Goal: Information Seeking & Learning: Learn about a topic

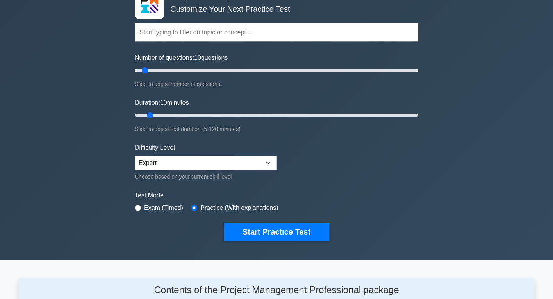
scroll to position [55, 0]
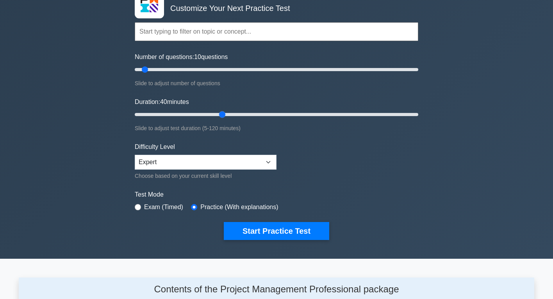
drag, startPoint x: 150, startPoint y: 115, endPoint x: 221, endPoint y: 112, distance: 71.5
type input "40"
click at [221, 112] on input "Duration: 40 minutes" at bounding box center [276, 114] width 283 height 9
drag, startPoint x: 147, startPoint y: 69, endPoint x: 183, endPoint y: 71, distance: 36.0
type input "35"
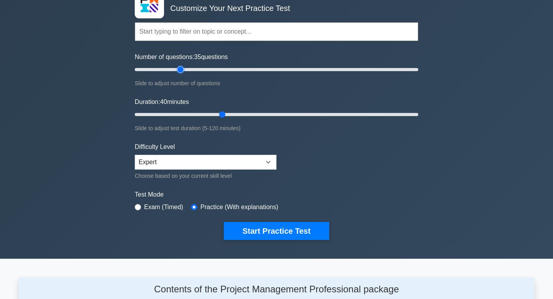
click at [183, 71] on input "Number of questions: 35 questions" at bounding box center [276, 69] width 283 height 9
click at [198, 157] on select "Beginner Intermediate Expert" at bounding box center [206, 162] width 142 height 15
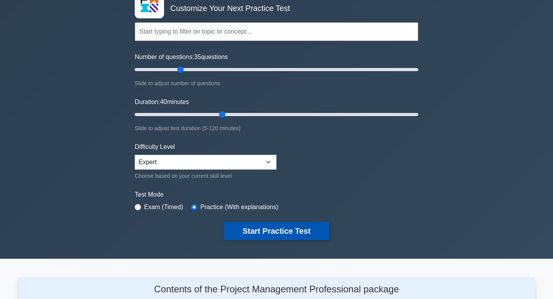
click at [249, 229] on button "Start Practice Test" at bounding box center [276, 231] width 105 height 18
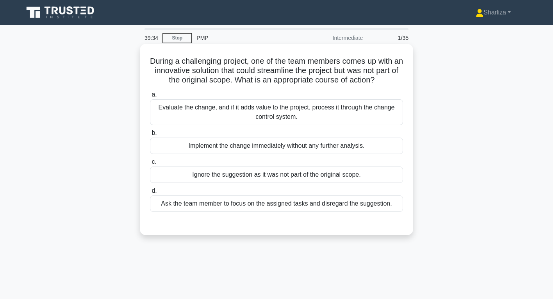
click at [299, 116] on div "Evaluate the change, and if it adds value to the project, process it through th…" at bounding box center [276, 112] width 253 height 26
click at [150, 97] on input "a. Evaluate the change, and if it adds value to the project, process it through…" at bounding box center [150, 94] width 0 height 5
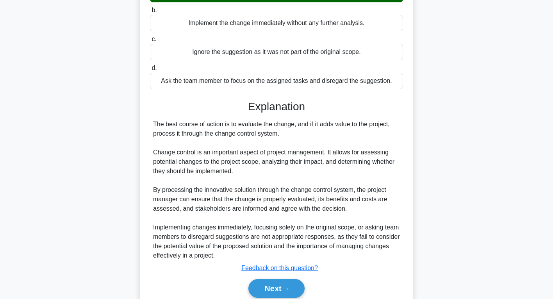
scroll to position [155, 0]
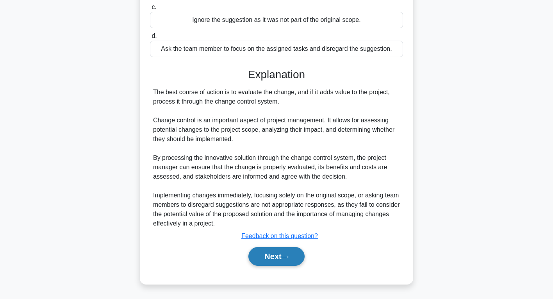
click at [278, 258] on button "Next" at bounding box center [276, 256] width 56 height 19
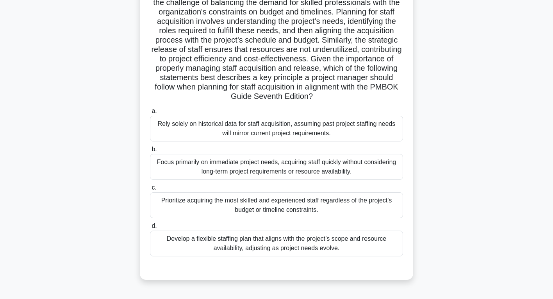
scroll to position [99, 0]
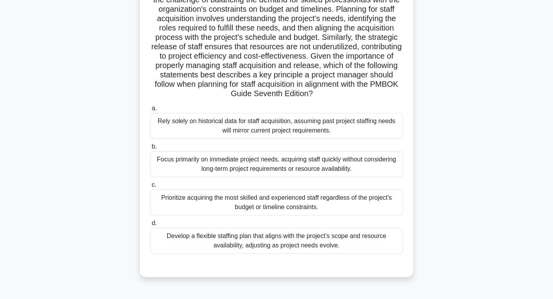
click at [312, 240] on div "Develop a flexible staffing plan that aligns with the project’s scope and resou…" at bounding box center [276, 241] width 253 height 26
click at [150, 226] on input "d. Develop a flexible staffing plan that aligns with the project’s scope and re…" at bounding box center [150, 223] width 0 height 5
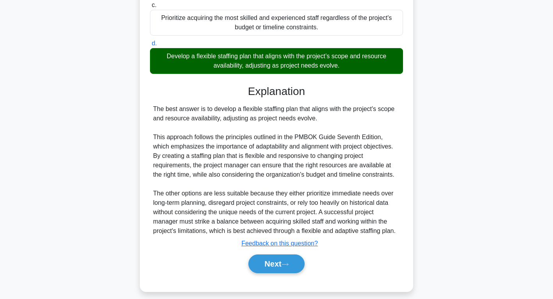
scroll to position [281, 0]
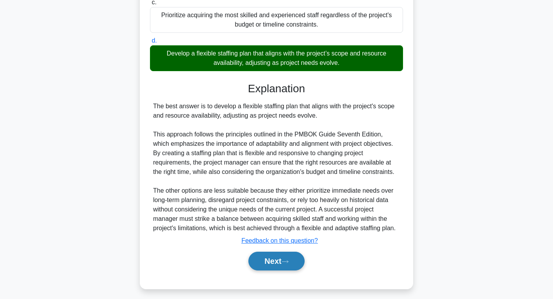
click at [267, 269] on button "Next" at bounding box center [276, 260] width 56 height 19
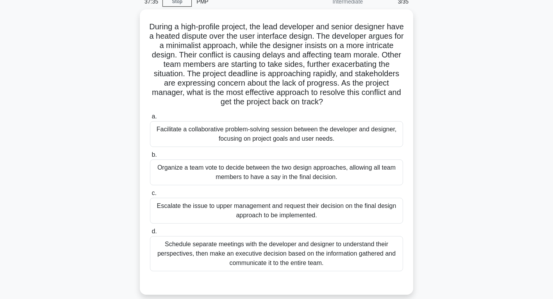
scroll to position [46, 0]
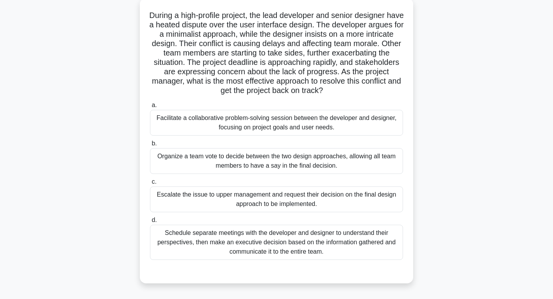
click at [316, 133] on div "Facilitate a collaborative problem-solving session between the developer and de…" at bounding box center [276, 123] width 253 height 26
click at [150, 108] on input "a. Facilitate a collaborative problem-solving session between the developer and…" at bounding box center [150, 105] width 0 height 5
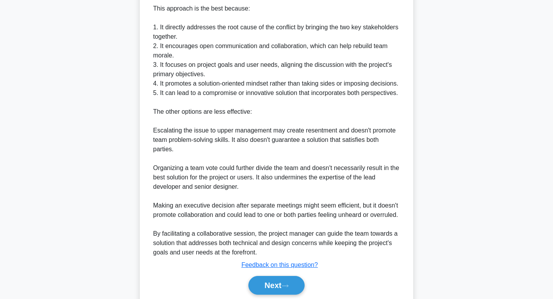
scroll to position [384, 0]
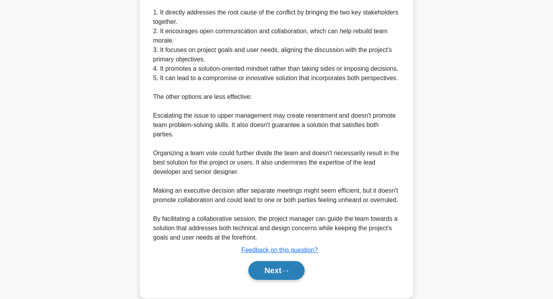
click at [273, 278] on button "Next" at bounding box center [276, 270] width 56 height 19
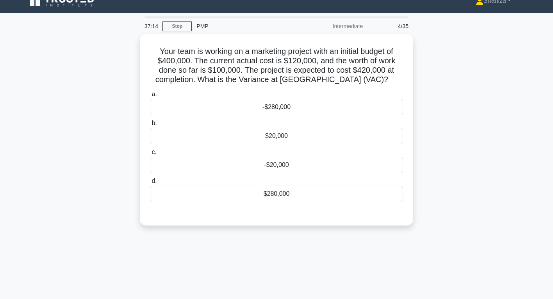
scroll to position [0, 0]
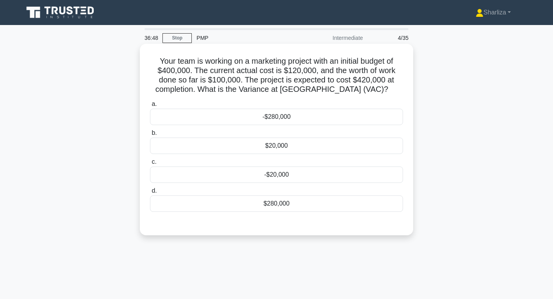
click at [273, 148] on div "$20,000" at bounding box center [276, 145] width 253 height 16
click at [150, 135] on input "b. $20,000" at bounding box center [150, 132] width 0 height 5
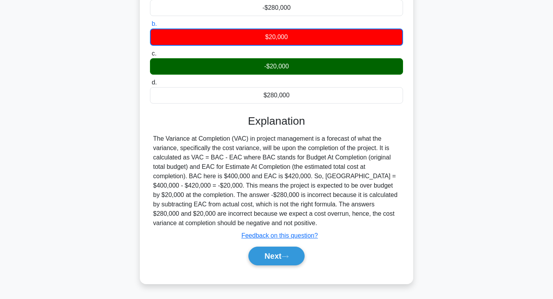
scroll to position [110, 0]
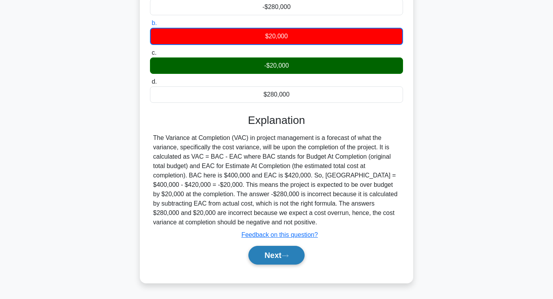
click at [289, 254] on icon at bounding box center [284, 255] width 7 height 4
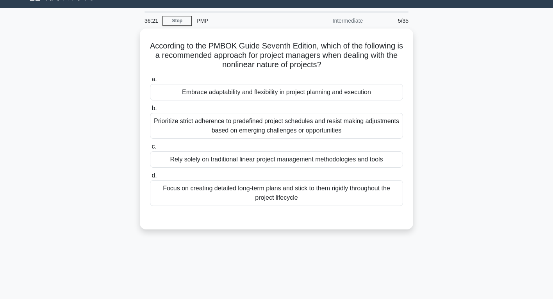
scroll to position [16, 0]
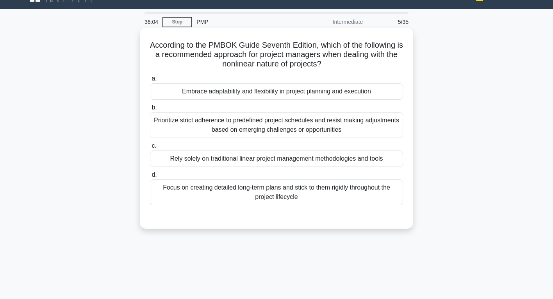
click at [318, 93] on div "Embrace adaptability and flexibility in project planning and execution" at bounding box center [276, 91] width 253 height 16
click at [150, 81] on input "a. Embrace adaptability and flexibility in project planning and execution" at bounding box center [150, 78] width 0 height 5
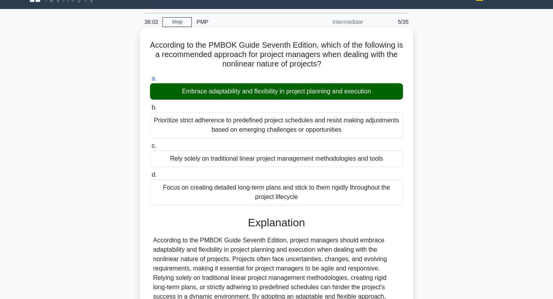
scroll to position [123, 0]
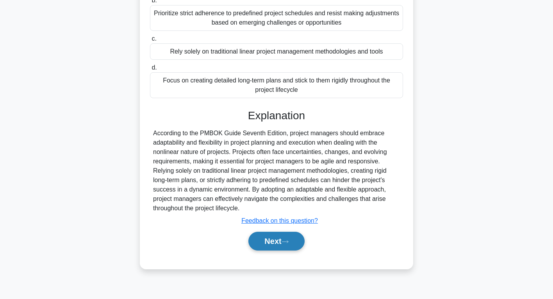
click at [277, 246] on button "Next" at bounding box center [276, 241] width 56 height 19
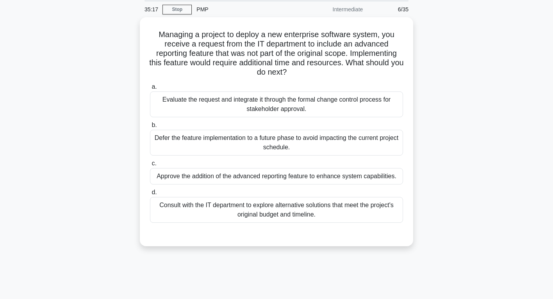
scroll to position [28, 0]
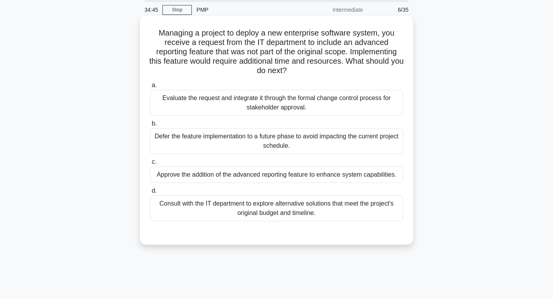
click at [330, 208] on div "Consult with the IT department to explore alternative solutions that meet the p…" at bounding box center [276, 208] width 253 height 26
click at [150, 193] on input "d. Consult with the IT department to explore alternative solutions that meet th…" at bounding box center [150, 190] width 0 height 5
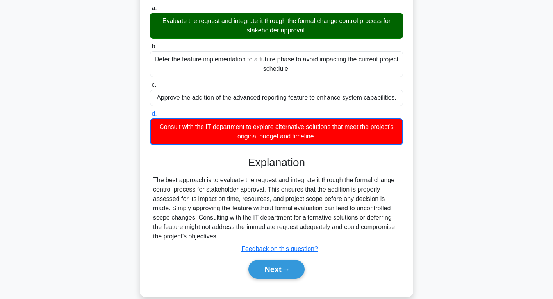
scroll to position [123, 0]
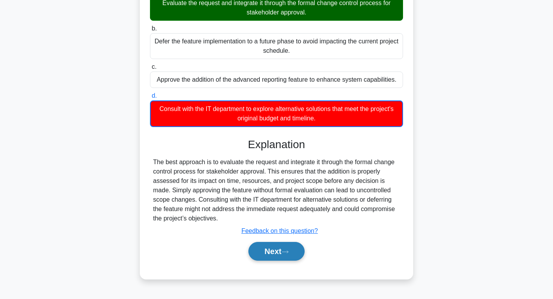
click at [293, 249] on button "Next" at bounding box center [276, 251] width 56 height 19
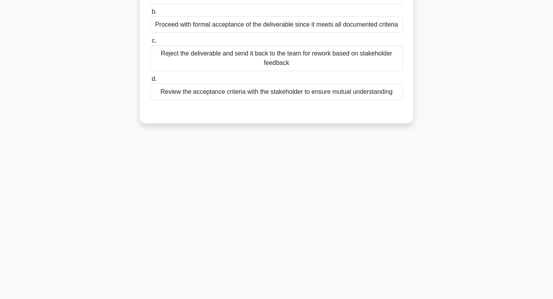
scroll to position [0, 0]
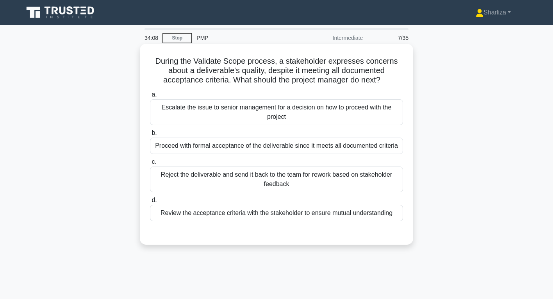
click at [333, 216] on div "Review the acceptance criteria with the stakeholder to ensure mutual understand…" at bounding box center [276, 213] width 253 height 16
click at [150, 203] on input "d. Review the acceptance criteria with the stakeholder to ensure mutual underst…" at bounding box center [150, 200] width 0 height 5
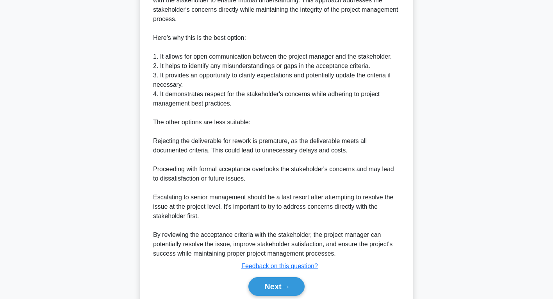
scroll to position [279, 0]
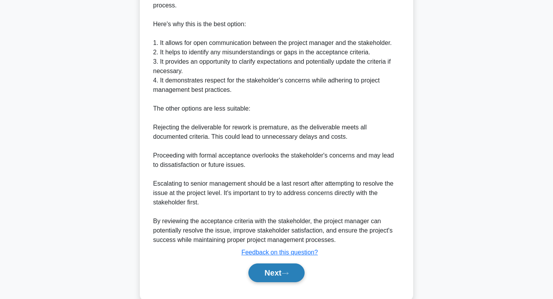
click at [287, 270] on button "Next" at bounding box center [276, 272] width 56 height 19
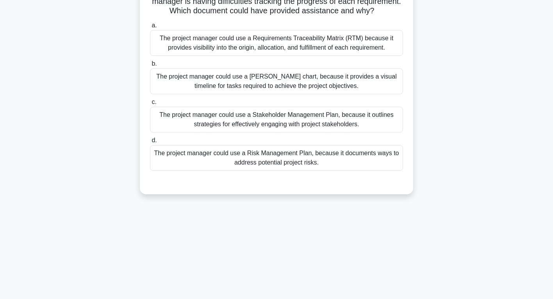
scroll to position [0, 0]
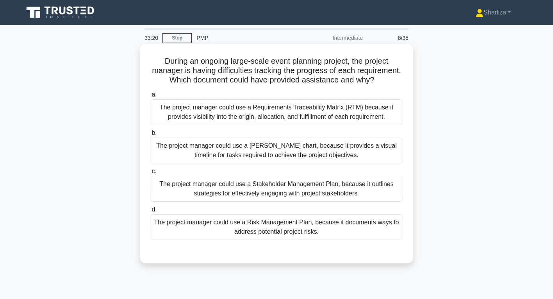
click at [276, 120] on div "The project manager could use a Requirements Traceability Matrix (RTM) because …" at bounding box center [276, 112] width 253 height 26
click at [150, 97] on input "a. The project manager could use a Requirements Traceability Matrix (RTM) becau…" at bounding box center [150, 94] width 0 height 5
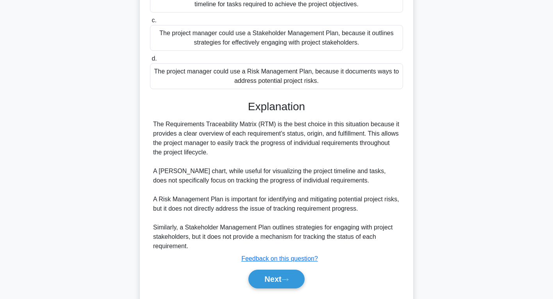
scroll to position [156, 0]
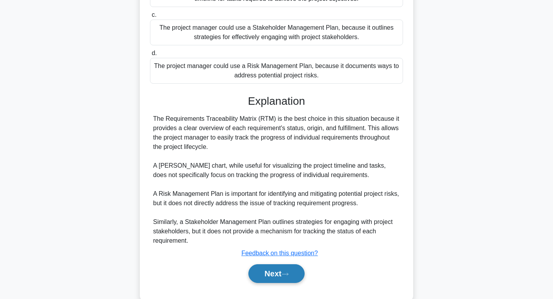
click at [277, 267] on button "Next" at bounding box center [276, 273] width 56 height 19
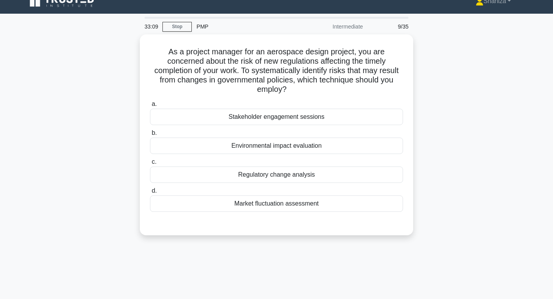
scroll to position [0, 0]
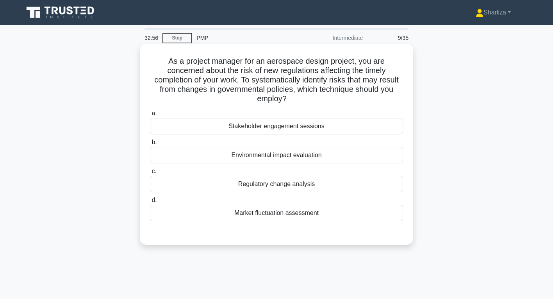
click at [384, 176] on div "Regulatory change analysis" at bounding box center [276, 184] width 253 height 16
click at [150, 171] on input "c. Regulatory change analysis" at bounding box center [150, 171] width 0 height 5
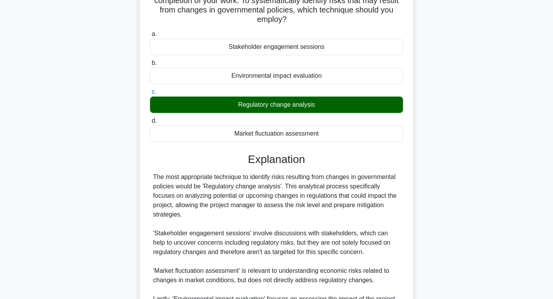
scroll to position [159, 0]
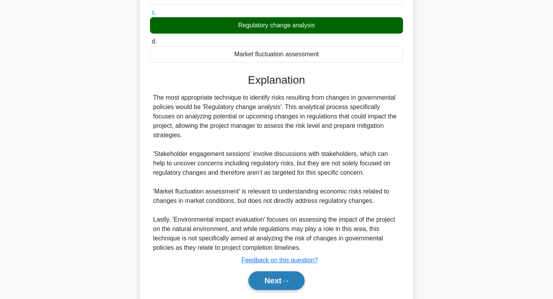
click at [291, 271] on button "Next" at bounding box center [276, 280] width 56 height 19
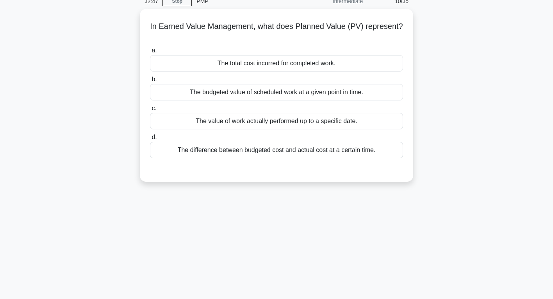
scroll to position [0, 0]
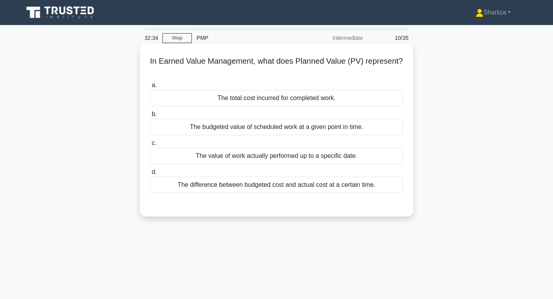
click at [301, 131] on div "The budgeted value of scheduled work at a given point in time." at bounding box center [276, 127] width 253 height 16
click at [150, 117] on input "b. The budgeted value of scheduled work at a given point in time." at bounding box center [150, 114] width 0 height 5
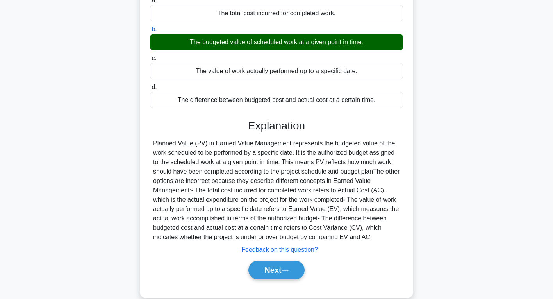
scroll to position [90, 0]
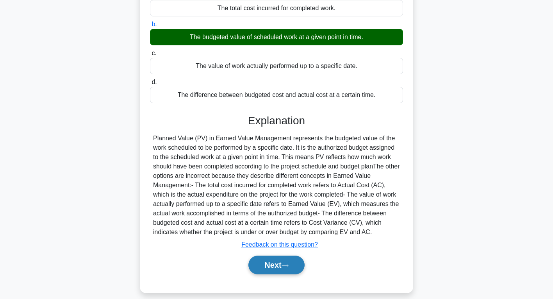
click at [292, 264] on button "Next" at bounding box center [276, 264] width 56 height 19
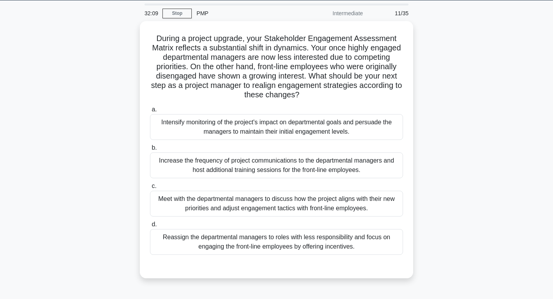
scroll to position [25, 0]
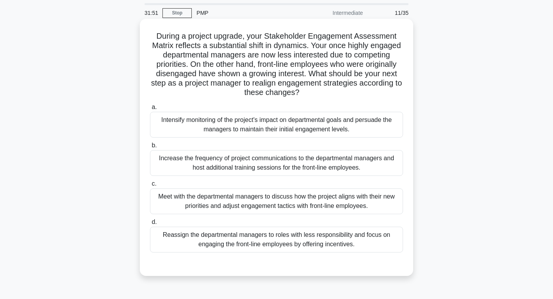
click at [319, 205] on div "Meet with the departmental managers to discuss how the project aligns with thei…" at bounding box center [276, 201] width 253 height 26
click at [150, 186] on input "c. Meet with the departmental managers to discuss how the project aligns with t…" at bounding box center [150, 183] width 0 height 5
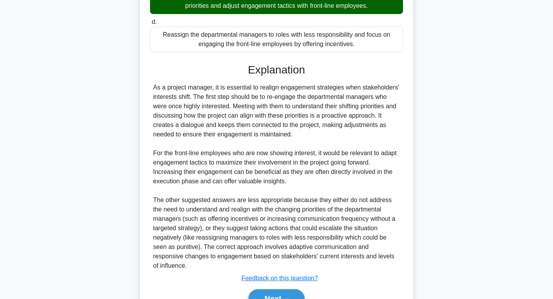
scroll to position [245, 0]
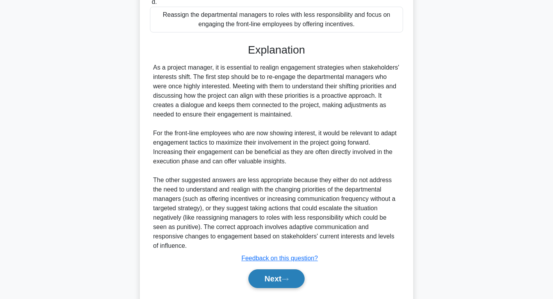
click at [289, 277] on icon at bounding box center [284, 279] width 7 height 4
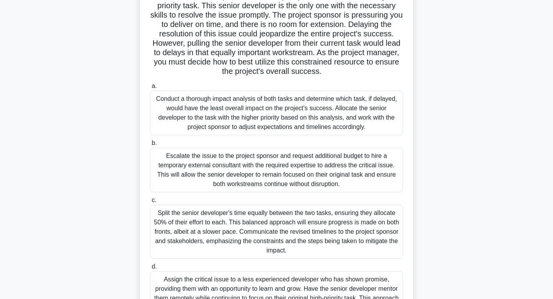
scroll to position [73, 0]
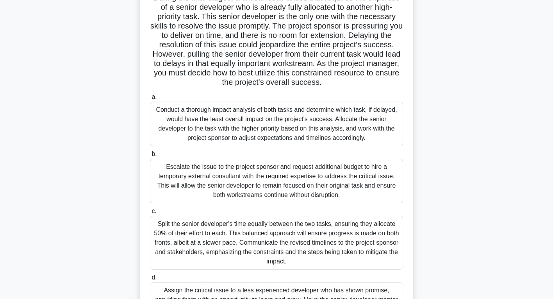
click at [284, 132] on div "Conduct a thorough impact analysis of both tasks and determine which task, if d…" at bounding box center [276, 124] width 253 height 45
click at [150, 100] on input "a. Conduct a thorough impact analysis of both tasks and determine which task, i…" at bounding box center [150, 96] width 0 height 5
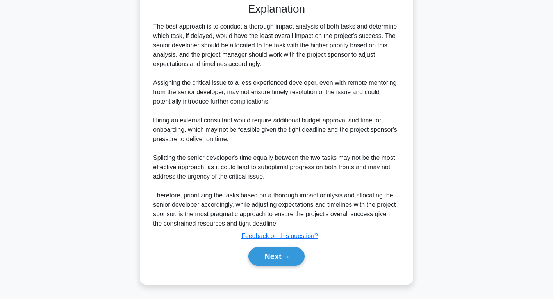
scroll to position [417, 0]
click at [287, 262] on button "Next" at bounding box center [276, 256] width 56 height 19
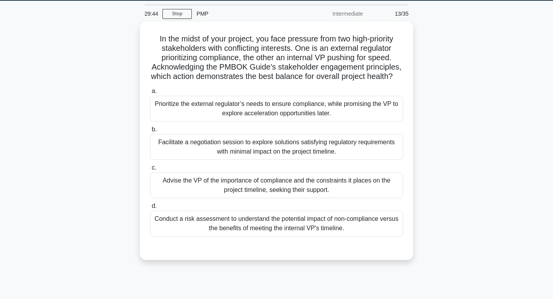
scroll to position [23, 0]
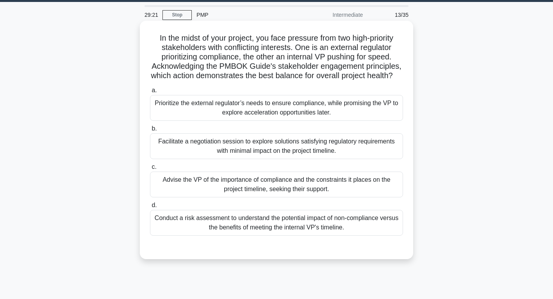
click at [281, 150] on div "Facilitate a negotiation session to explore solutions satisfying regulatory req…" at bounding box center [276, 146] width 253 height 26
click at [150, 131] on input "b. Facilitate a negotiation session to explore solutions satisfying regulatory …" at bounding box center [150, 128] width 0 height 5
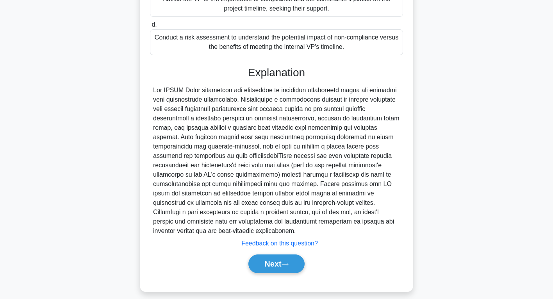
scroll to position [207, 0]
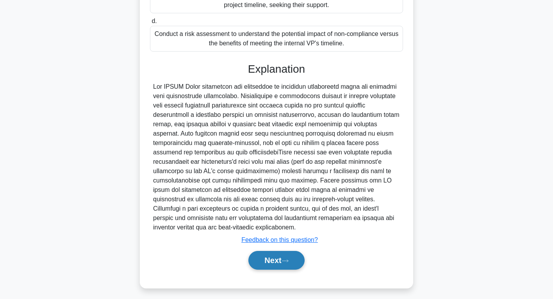
click at [270, 266] on button "Next" at bounding box center [276, 260] width 56 height 19
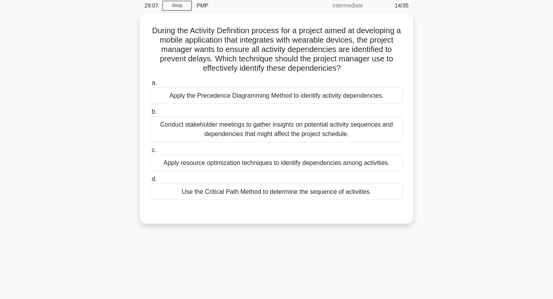
scroll to position [0, 0]
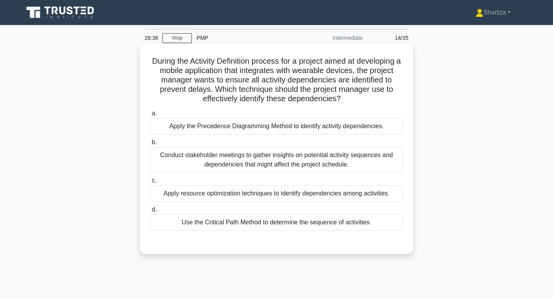
click at [276, 224] on div "Use the Critical Path Method to determine the sequence of activities." at bounding box center [276, 222] width 253 height 16
click at [150, 212] on input "d. Use the Critical Path Method to determine the sequence of activities." at bounding box center [150, 209] width 0 height 5
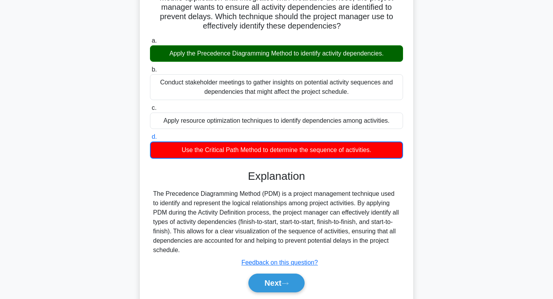
scroll to position [73, 0]
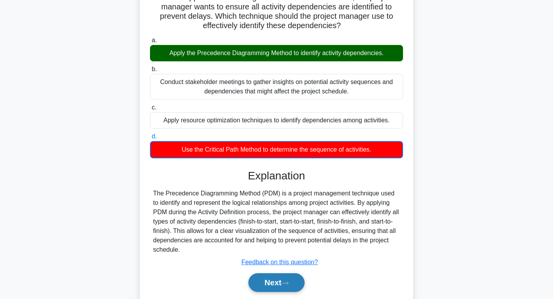
click at [281, 287] on button "Next" at bounding box center [276, 282] width 56 height 19
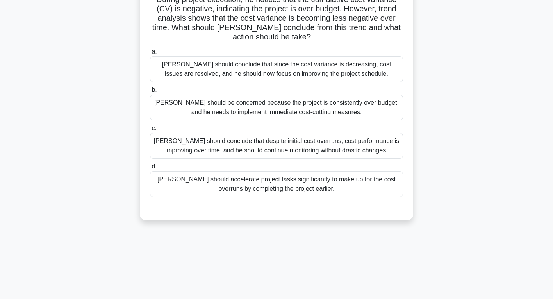
scroll to position [0, 0]
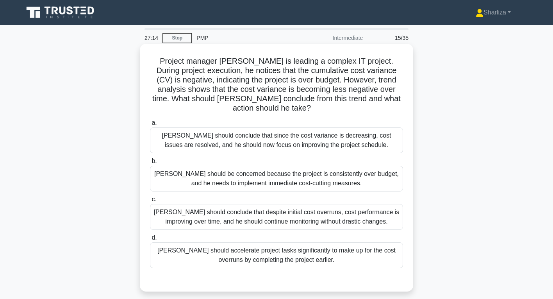
click at [282, 217] on div "David should conclude that despite initial cost overruns, cost performance is i…" at bounding box center [276, 217] width 253 height 26
click at [150, 202] on input "c. David should conclude that despite initial cost overruns, cost performance i…" at bounding box center [150, 199] width 0 height 5
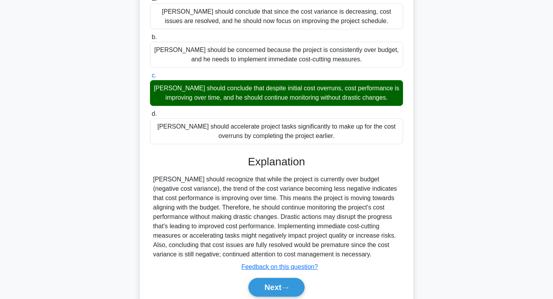
scroll to position [127, 0]
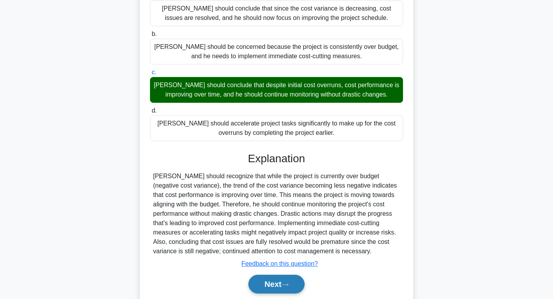
click at [274, 280] on button "Next" at bounding box center [276, 283] width 56 height 19
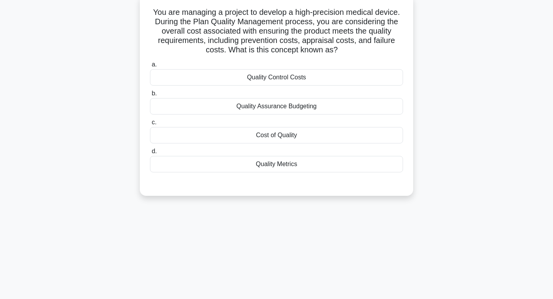
scroll to position [0, 0]
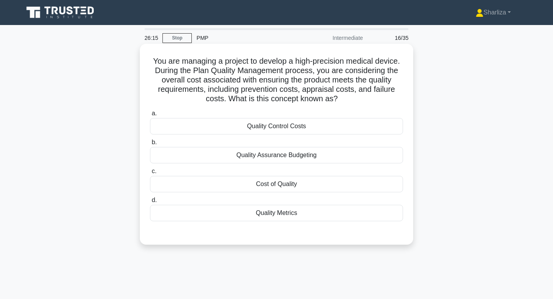
click at [273, 132] on div "Quality Control Costs" at bounding box center [276, 126] width 253 height 16
click at [150, 116] on input "a. Quality Control Costs" at bounding box center [150, 113] width 0 height 5
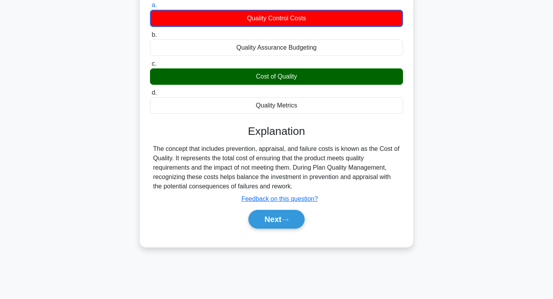
scroll to position [114, 0]
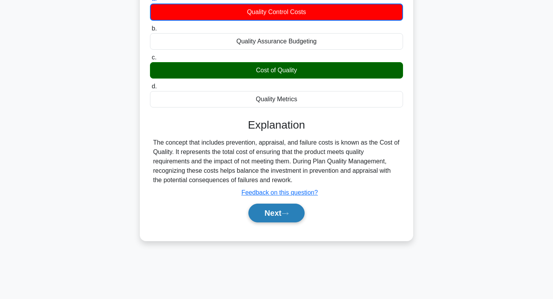
click at [280, 211] on button "Next" at bounding box center [276, 212] width 56 height 19
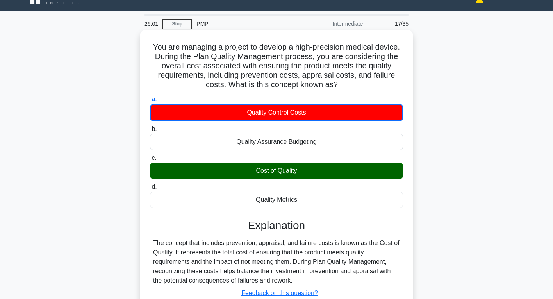
scroll to position [0, 0]
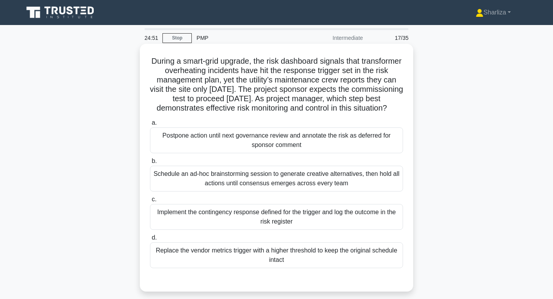
click at [278, 224] on div "Implement the contingency response defined for the trigger and log the outcome …" at bounding box center [276, 217] width 253 height 26
click at [150, 202] on input "c. Implement the contingency response defined for the trigger and log the outco…" at bounding box center [150, 199] width 0 height 5
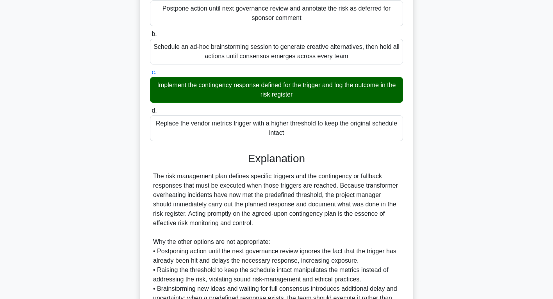
scroll to position [220, 0]
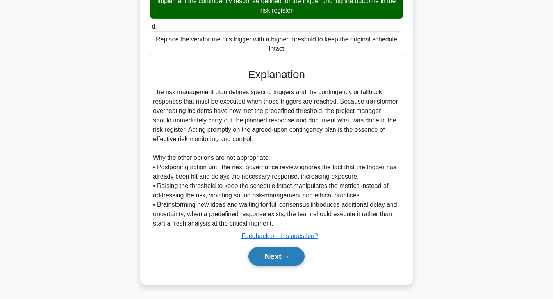
click at [280, 252] on button "Next" at bounding box center [276, 256] width 56 height 19
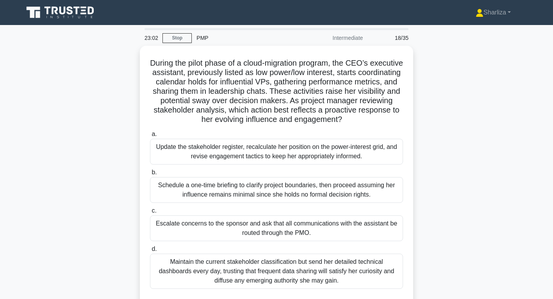
scroll to position [39, 0]
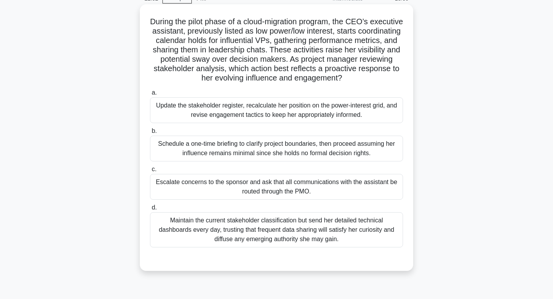
click at [283, 105] on div "Update the stakeholder register, recalculate her position on the power-interest…" at bounding box center [276, 110] width 253 height 26
click at [150, 95] on input "a. Update the stakeholder register, recalculate her position on the power-inter…" at bounding box center [150, 92] width 0 height 5
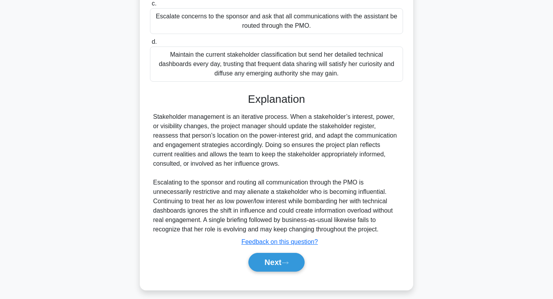
scroll to position [211, 0]
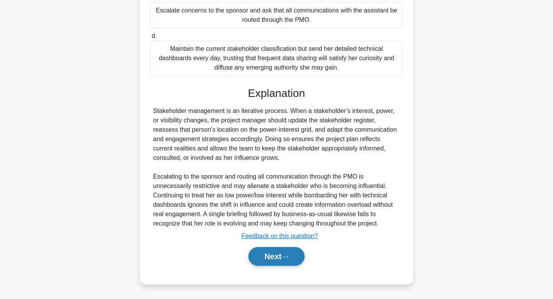
click at [280, 258] on button "Next" at bounding box center [276, 256] width 56 height 19
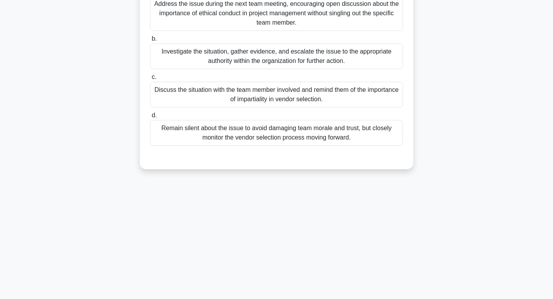
scroll to position [0, 0]
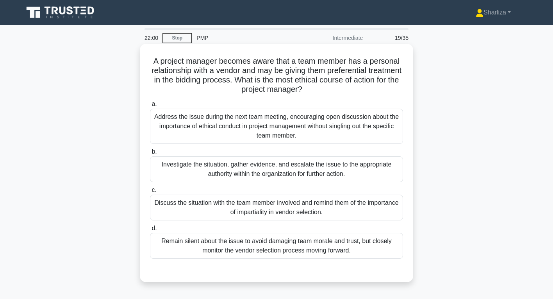
click at [305, 209] on div "Discuss the situation with the team member involved and remind them of the impo…" at bounding box center [276, 207] width 253 height 26
click at [150, 192] on input "c. Discuss the situation with the team member involved and remind them of the i…" at bounding box center [150, 189] width 0 height 5
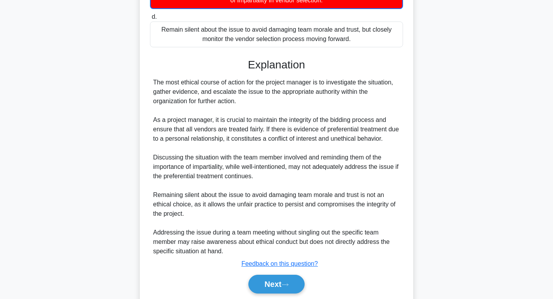
scroll to position [240, 0]
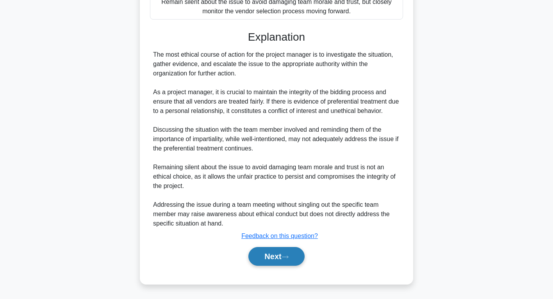
click at [283, 257] on button "Next" at bounding box center [276, 256] width 56 height 19
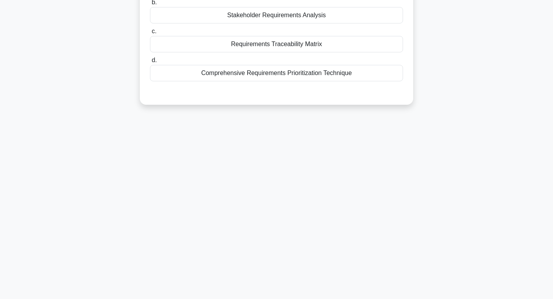
scroll to position [0, 0]
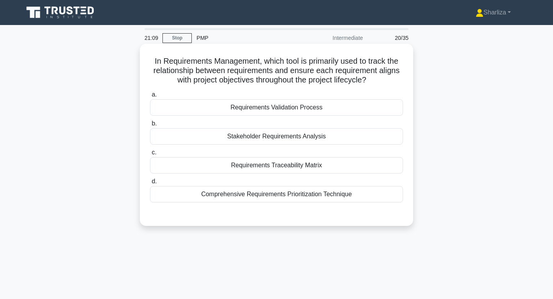
click at [297, 171] on div "Requirements Traceability Matrix" at bounding box center [276, 165] width 253 height 16
click at [150, 155] on input "c. Requirements Traceability Matrix" at bounding box center [150, 152] width 0 height 5
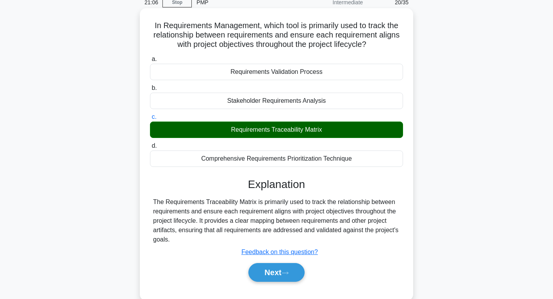
scroll to position [37, 0]
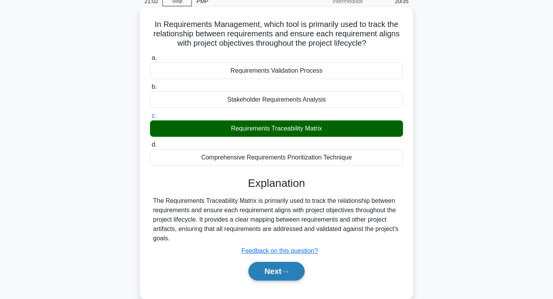
click at [287, 267] on button "Next" at bounding box center [276, 271] width 56 height 19
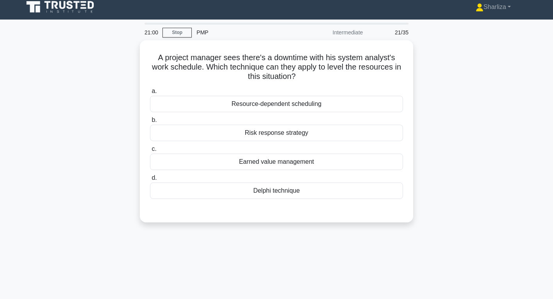
scroll to position [0, 0]
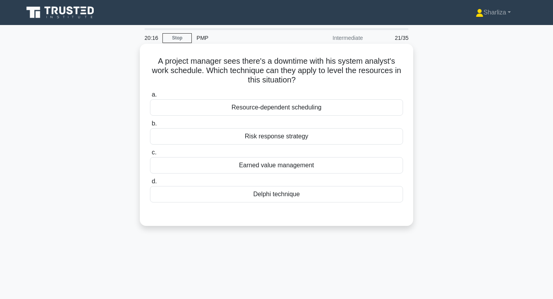
click at [283, 108] on div "Resource-dependent scheduling" at bounding box center [276, 107] width 253 height 16
click at [150, 97] on input "a. Resource-dependent scheduling" at bounding box center [150, 94] width 0 height 5
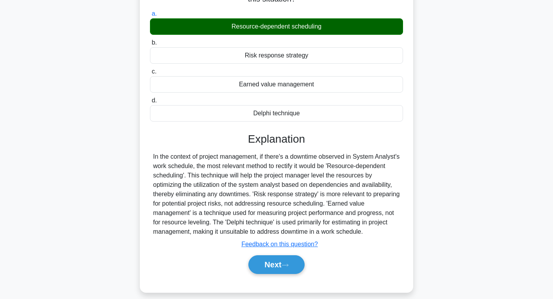
scroll to position [84, 0]
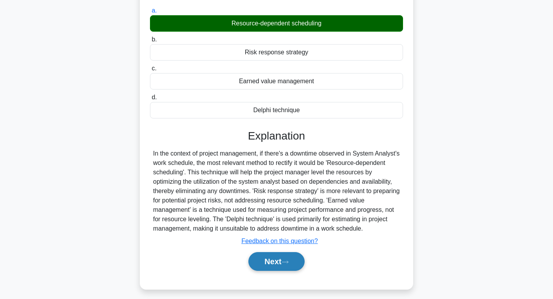
click at [286, 261] on icon at bounding box center [284, 262] width 7 height 4
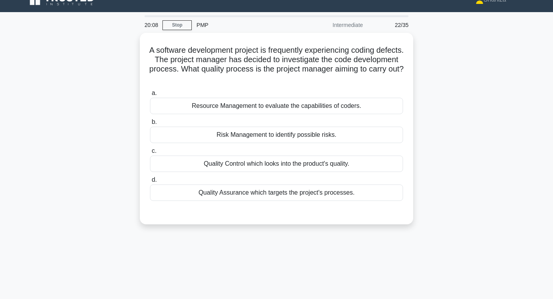
scroll to position [0, 0]
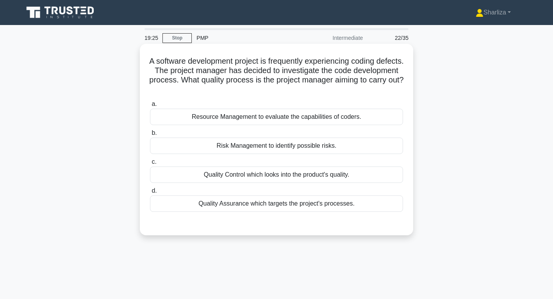
click at [293, 206] on div "Quality Assurance which targets the project's processes." at bounding box center [276, 203] width 253 height 16
click at [150, 193] on input "d. Quality Assurance which targets the project's processes." at bounding box center [150, 190] width 0 height 5
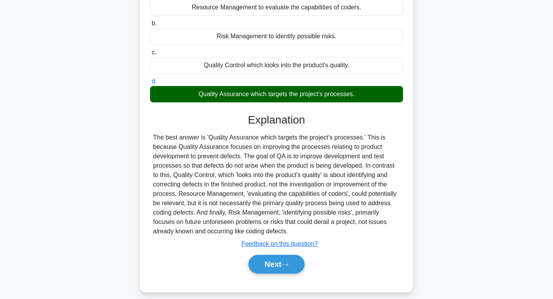
scroll to position [110, 0]
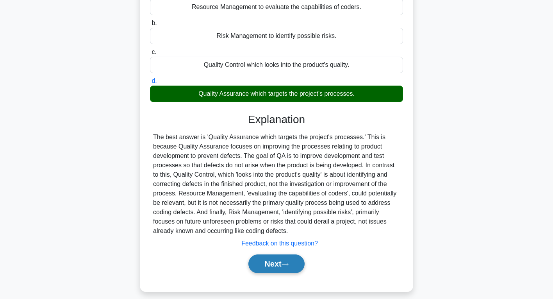
click at [268, 260] on button "Next" at bounding box center [276, 263] width 56 height 19
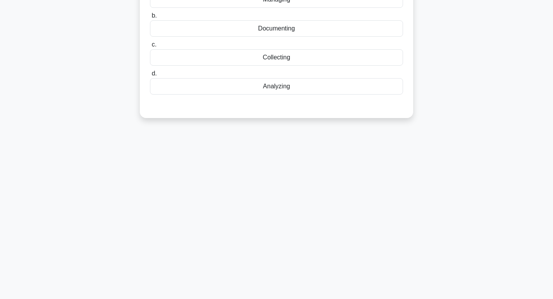
scroll to position [0, 0]
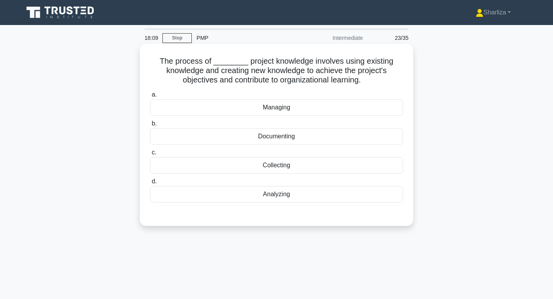
click at [271, 196] on div "Analyzing" at bounding box center [276, 194] width 253 height 16
click at [150, 184] on input "d. Analyzing" at bounding box center [150, 181] width 0 height 5
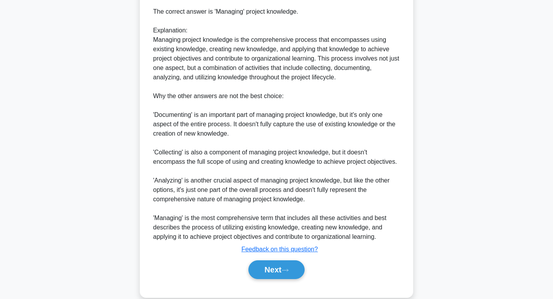
scroll to position [240, 0]
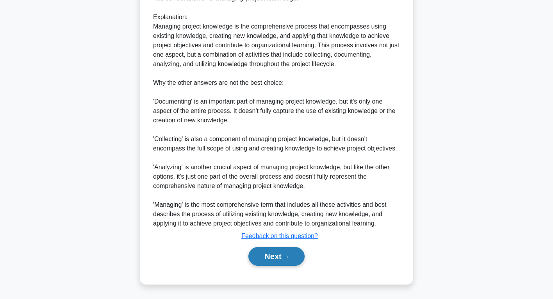
click at [266, 256] on button "Next" at bounding box center [276, 256] width 56 height 19
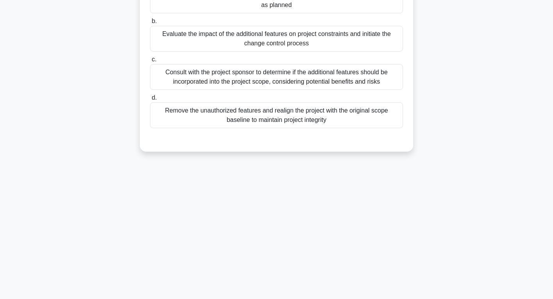
scroll to position [0, 0]
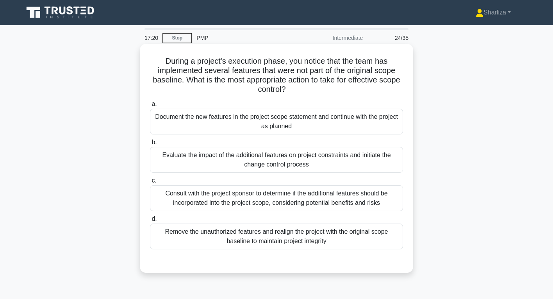
click at [318, 162] on div "Evaluate the impact of the additional features on project constraints and initi…" at bounding box center [276, 160] width 253 height 26
click at [150, 145] on input "b. Evaluate the impact of the additional features on project constraints and in…" at bounding box center [150, 142] width 0 height 5
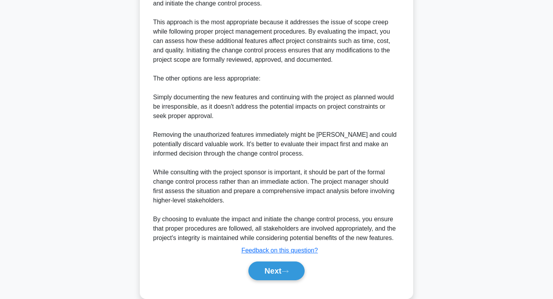
scroll to position [305, 0]
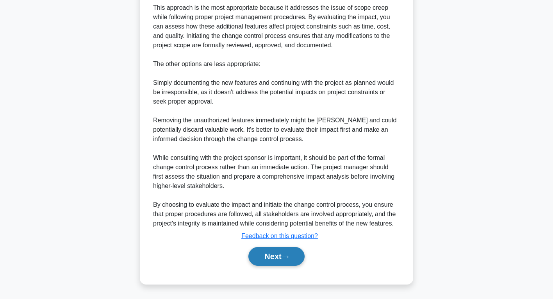
click at [279, 255] on button "Next" at bounding box center [276, 256] width 56 height 19
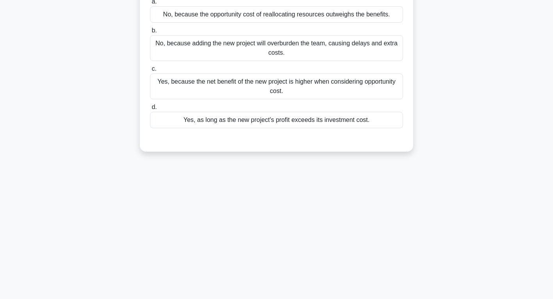
scroll to position [0, 0]
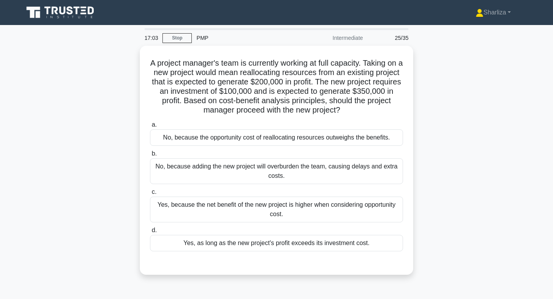
click at [438, 108] on div "A project manager's team is currently working at full capacity. Taking on a new…" at bounding box center [276, 165] width 515 height 238
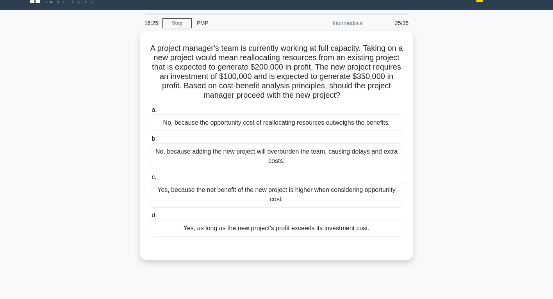
scroll to position [14, 0]
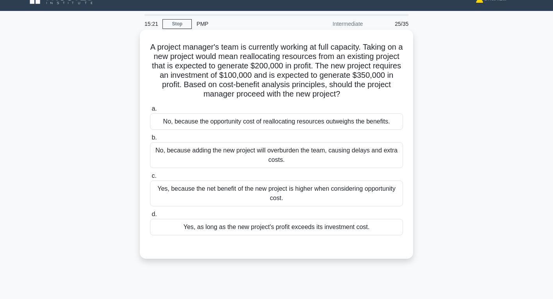
click at [347, 122] on div "No, because the opportunity cost of reallocating resources outweighs the benefi…" at bounding box center [276, 121] width 253 height 16
click at [150, 111] on input "a. No, because the opportunity cost of reallocating resources outweighs the ben…" at bounding box center [150, 108] width 0 height 5
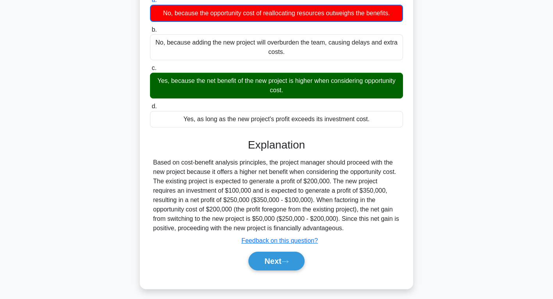
scroll to position [125, 0]
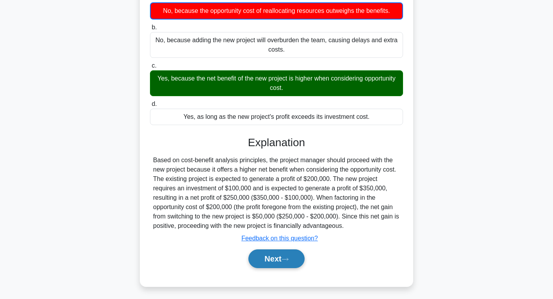
click at [292, 252] on button "Next" at bounding box center [276, 258] width 56 height 19
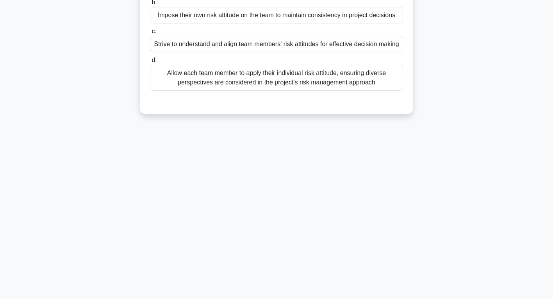
scroll to position [0, 0]
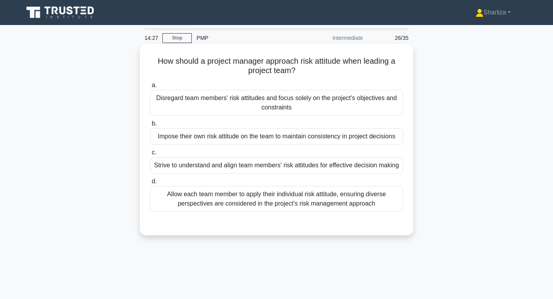
click at [335, 163] on div "Strive to understand and align team members' risk attitudes for effective decis…" at bounding box center [276, 165] width 253 height 16
click at [150, 155] on input "c. Strive to understand and align team members' risk attitudes for effective de…" at bounding box center [150, 152] width 0 height 5
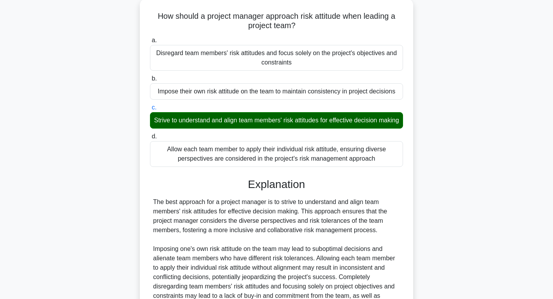
scroll to position [145, 0]
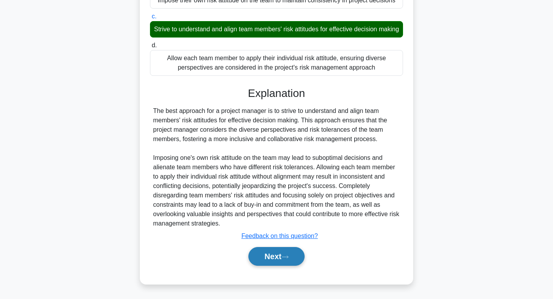
click at [280, 259] on button "Next" at bounding box center [276, 256] width 56 height 19
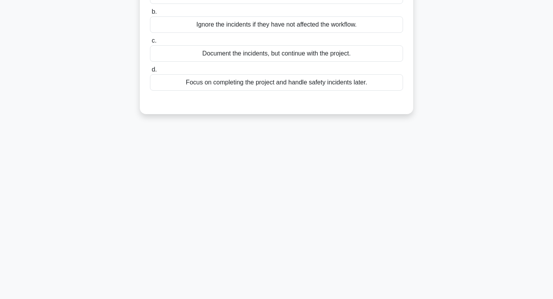
scroll to position [0, 0]
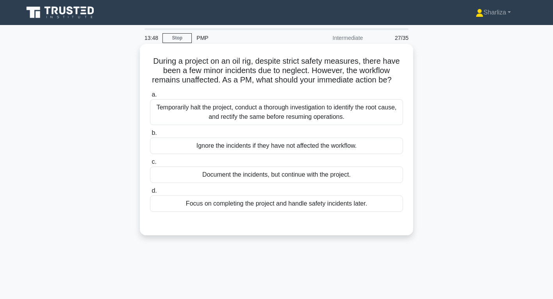
click at [251, 111] on div "Temporarily halt the project, conduct a thorough investigation to identify the …" at bounding box center [276, 112] width 253 height 26
click at [150, 97] on input "a. Temporarily halt the project, conduct a thorough investigation to identify t…" at bounding box center [150, 94] width 0 height 5
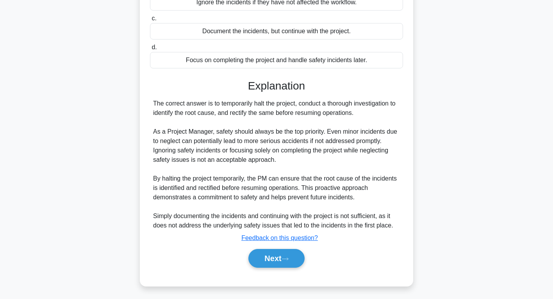
scroll to position [144, 0]
click at [272, 256] on button "Next" at bounding box center [276, 257] width 56 height 19
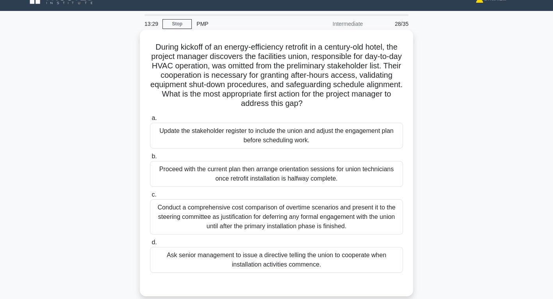
scroll to position [14, 0]
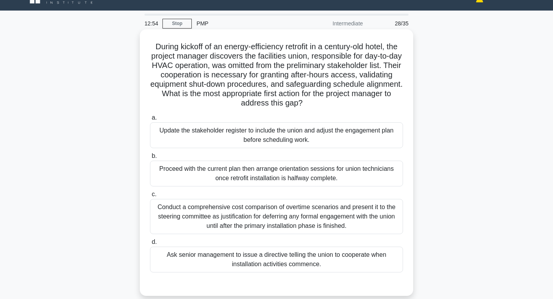
click at [274, 137] on div "Update the stakeholder register to include the union and adjust the engagement …" at bounding box center [276, 135] width 253 height 26
click at [150, 120] on input "a. Update the stakeholder register to include the union and adjust the engageme…" at bounding box center [150, 117] width 0 height 5
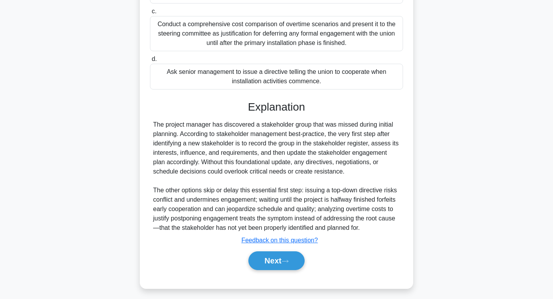
scroll to position [201, 0]
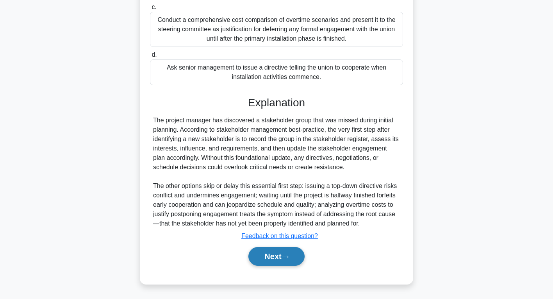
click at [275, 250] on button "Next" at bounding box center [276, 256] width 56 height 19
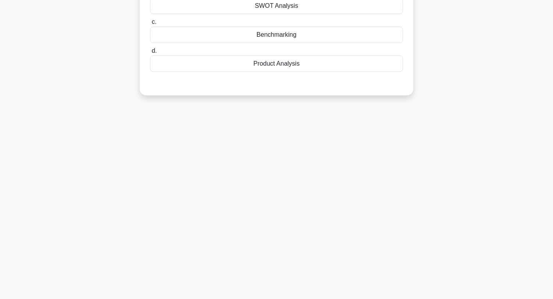
scroll to position [0, 0]
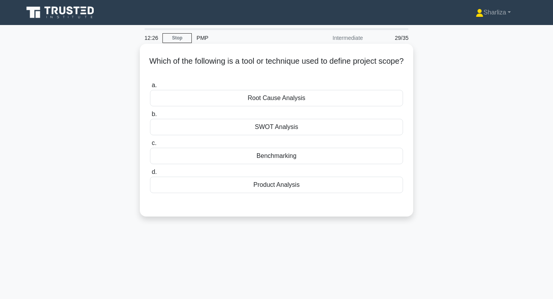
click at [270, 189] on div "Product Analysis" at bounding box center [276, 184] width 253 height 16
click at [150, 175] on input "d. Product Analysis" at bounding box center [150, 171] width 0 height 5
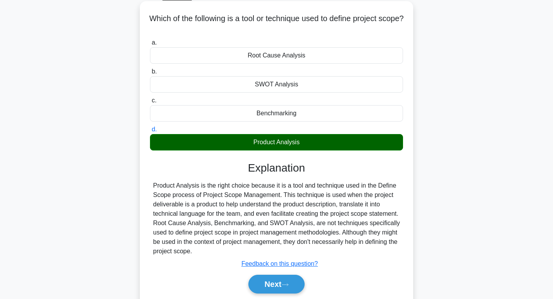
scroll to position [57, 0]
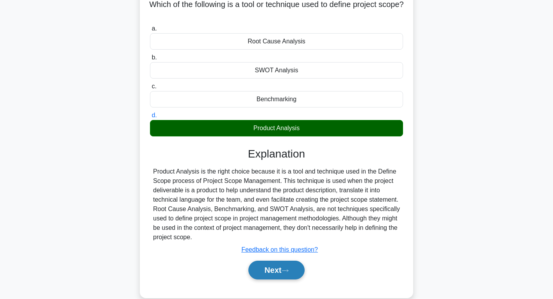
click at [282, 274] on button "Next" at bounding box center [276, 269] width 56 height 19
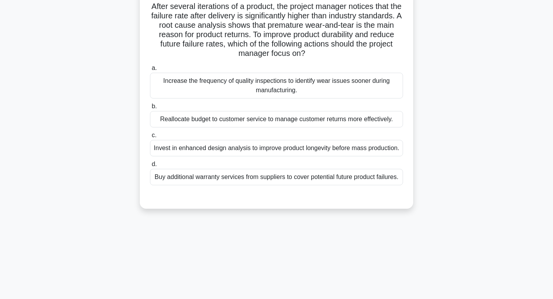
scroll to position [0, 0]
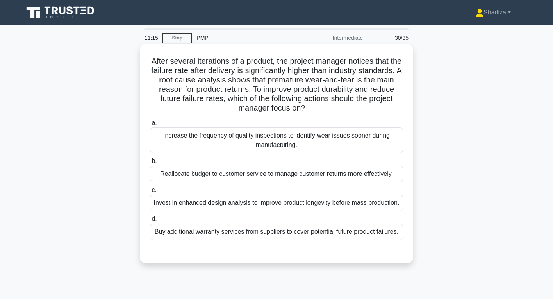
click at [287, 208] on div "Invest in enhanced design analysis to improve product longevity before mass pro…" at bounding box center [276, 202] width 253 height 16
click at [150, 192] on input "c. Invest in enhanced design analysis to improve product longevity before mass …" at bounding box center [150, 189] width 0 height 5
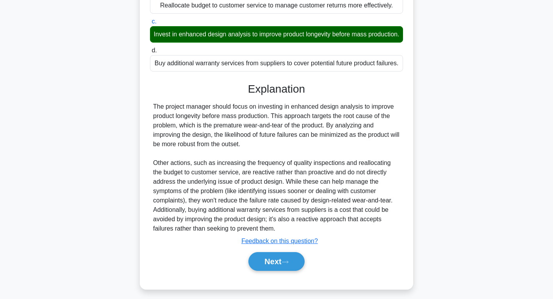
scroll to position [173, 0]
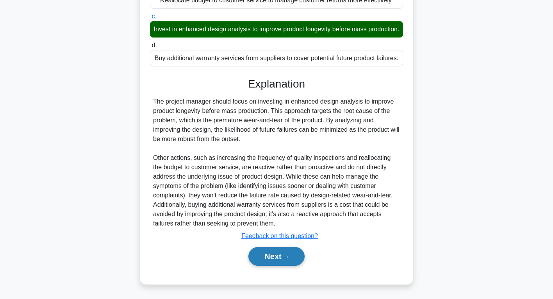
click at [285, 260] on button "Next" at bounding box center [276, 256] width 56 height 19
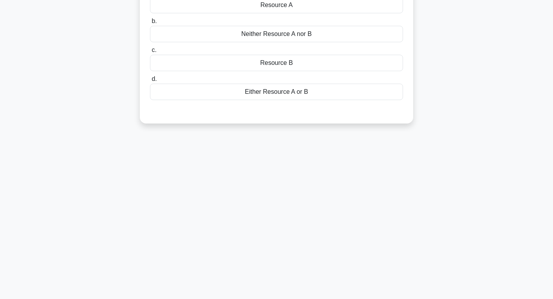
scroll to position [0, 0]
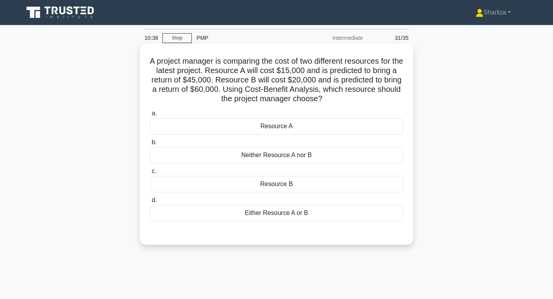
click at [289, 190] on div "Resource B" at bounding box center [276, 184] width 253 height 16
click at [150, 174] on input "c. Resource B" at bounding box center [150, 171] width 0 height 5
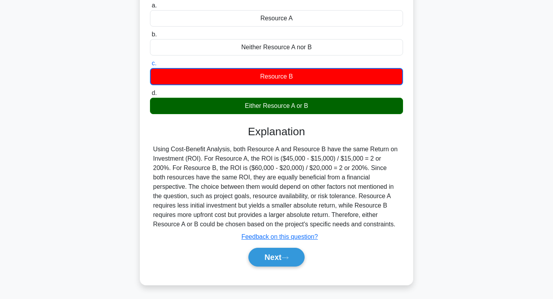
scroll to position [108, 0]
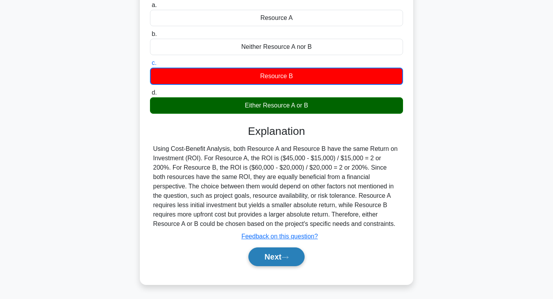
click at [282, 257] on button "Next" at bounding box center [276, 256] width 56 height 19
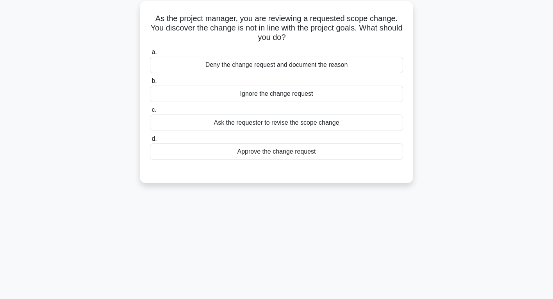
scroll to position [0, 0]
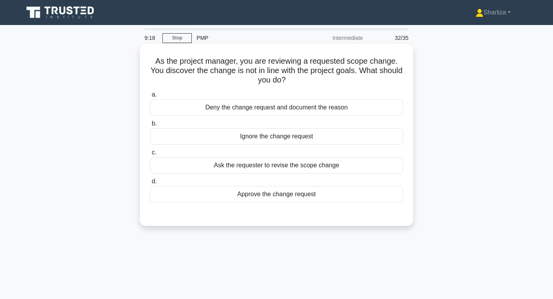
click at [296, 167] on div "Ask the requester to revise the scope change" at bounding box center [276, 165] width 253 height 16
click at [150, 155] on input "c. Ask the requester to revise the scope change" at bounding box center [150, 152] width 0 height 5
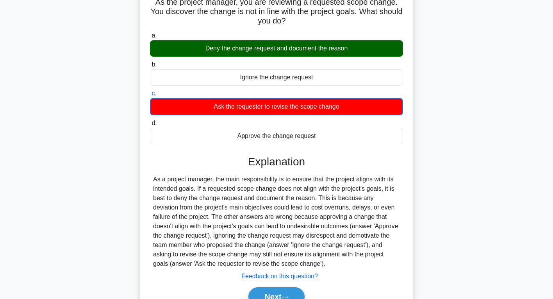
scroll to position [81, 0]
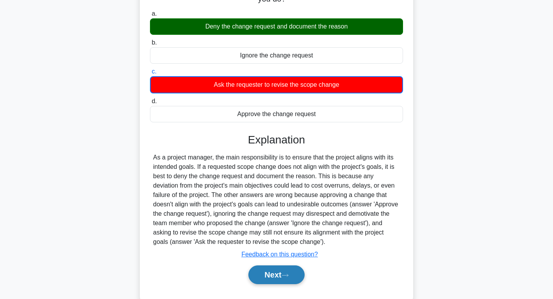
click at [299, 276] on button "Next" at bounding box center [276, 274] width 56 height 19
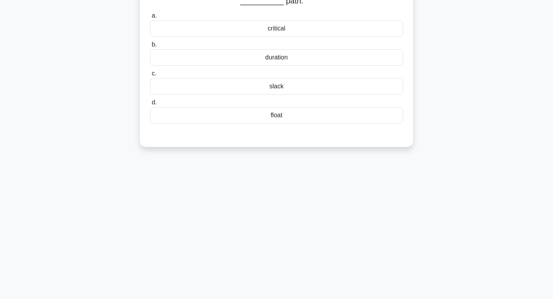
scroll to position [0, 0]
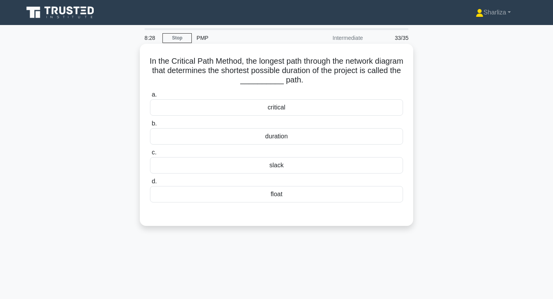
drag, startPoint x: 162, startPoint y: 61, endPoint x: 363, endPoint y: 80, distance: 202.0
click at [363, 80] on h5 "In the Critical Path Method, the longest path through the network diagram that …" at bounding box center [276, 70] width 255 height 29
copy h5 "In the Critical Path Method, the longest path through the network diagram that …"
click at [294, 111] on div "critical" at bounding box center [276, 107] width 253 height 16
click at [150, 97] on input "a. critical" at bounding box center [150, 94] width 0 height 5
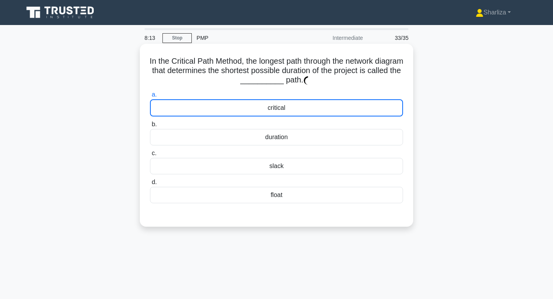
click at [281, 111] on div "critical" at bounding box center [276, 107] width 253 height 17
click at [150, 97] on input "a. critical" at bounding box center [150, 94] width 0 height 5
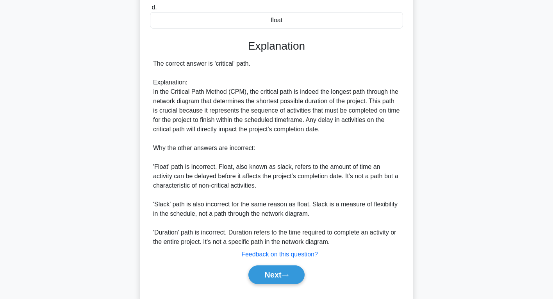
scroll to position [177, 0]
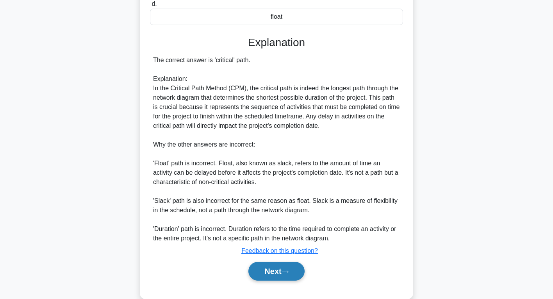
click at [283, 273] on button "Next" at bounding box center [276, 271] width 56 height 19
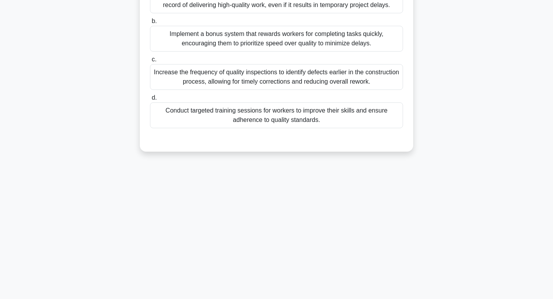
scroll to position [0, 0]
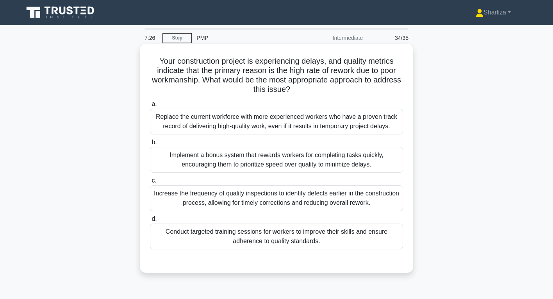
click at [272, 238] on div "Conduct targeted training sessions for workers to improve their skills and ensu…" at bounding box center [276, 236] width 253 height 26
click at [150, 221] on input "d. Conduct targeted training sessions for workers to improve their skills and e…" at bounding box center [150, 218] width 0 height 5
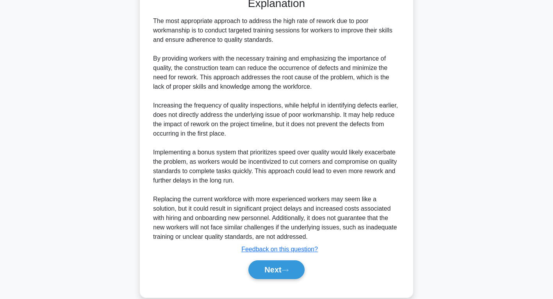
scroll to position [269, 0]
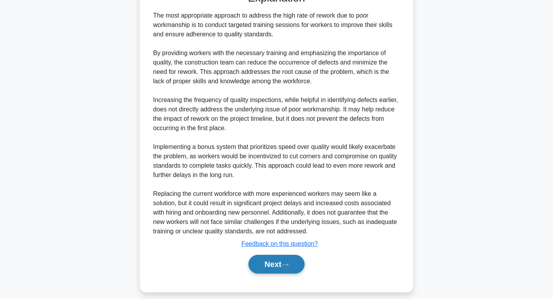
click at [274, 260] on button "Next" at bounding box center [276, 264] width 56 height 19
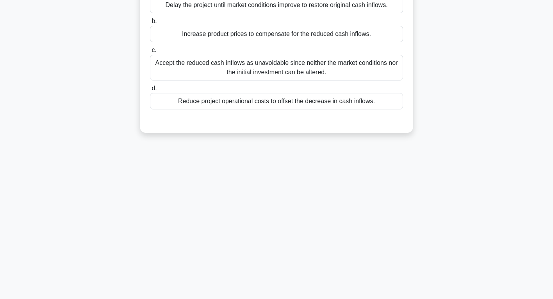
scroll to position [0, 0]
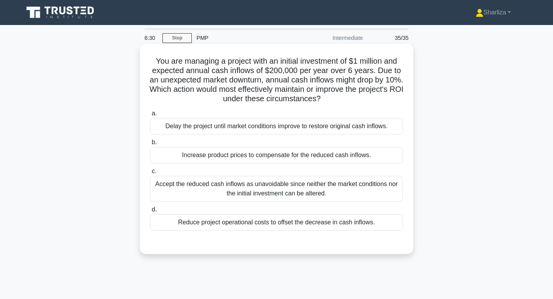
click at [322, 224] on div "Reduce project operational costs to offset the decrease in cash inflows." at bounding box center [276, 222] width 253 height 16
click at [150, 212] on input "d. Reduce project operational costs to offset the decrease in cash inflows." at bounding box center [150, 209] width 0 height 5
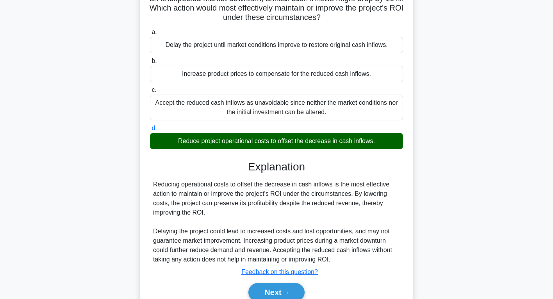
scroll to position [109, 0]
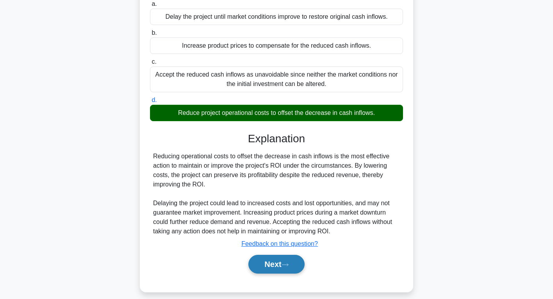
click at [275, 269] on button "Next" at bounding box center [276, 264] width 56 height 19
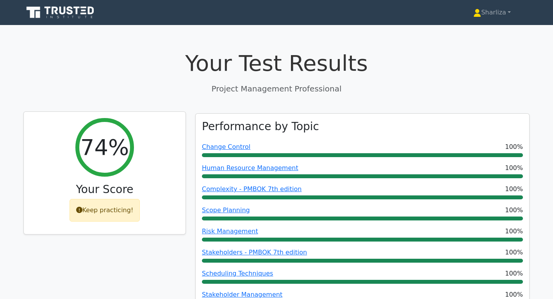
click at [84, 210] on div "Keep practicing!" at bounding box center [104, 210] width 71 height 23
click at [100, 148] on h2 "74%" at bounding box center [104, 147] width 48 height 26
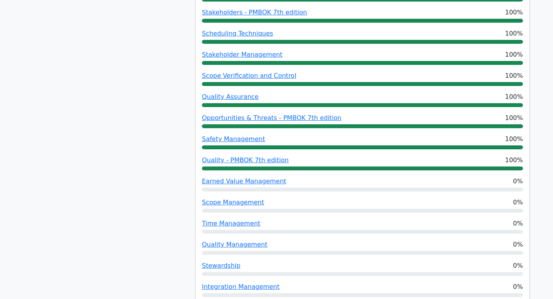
scroll to position [230, 0]
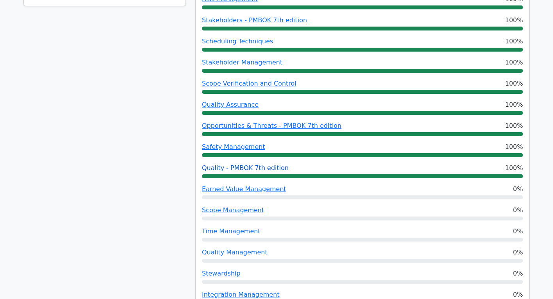
click at [273, 167] on link "Quality - PMBOK 7th edition" at bounding box center [245, 167] width 87 height 7
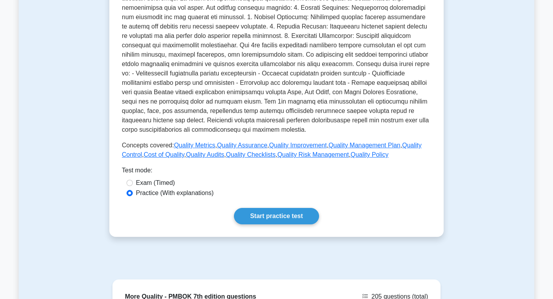
scroll to position [228, 0]
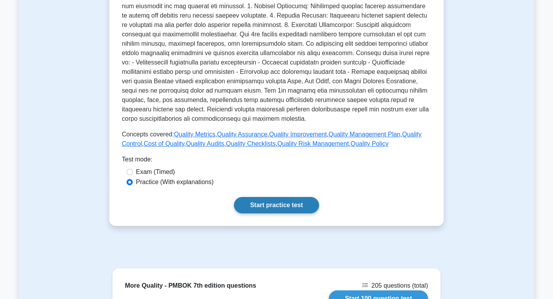
click at [279, 204] on link "Start practice test" at bounding box center [276, 205] width 85 height 16
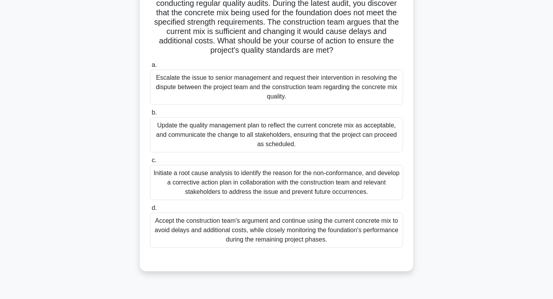
scroll to position [72, 0]
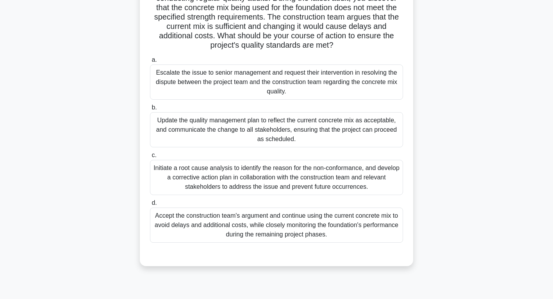
click at [292, 182] on div "Initiate a root cause analysis to identify the reason for the non-conformance, …" at bounding box center [276, 177] width 253 height 35
click at [150, 158] on input "c. Initiate a root cause analysis to identify the reason for the non-conformanc…" at bounding box center [150, 155] width 0 height 5
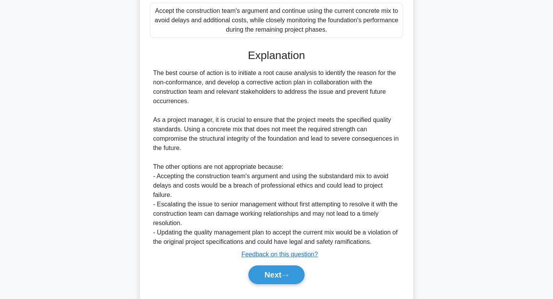
scroll to position [278, 0]
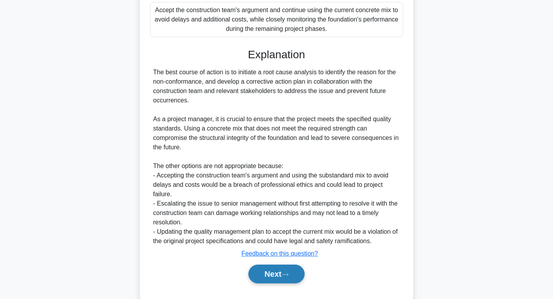
click at [269, 280] on button "Next" at bounding box center [276, 273] width 56 height 19
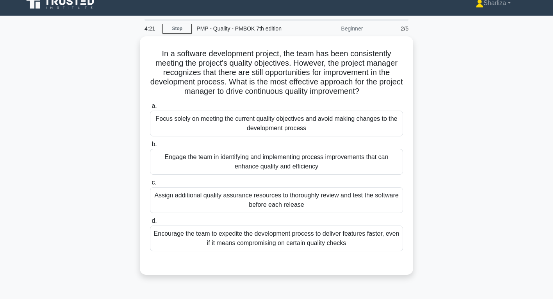
scroll to position [0, 0]
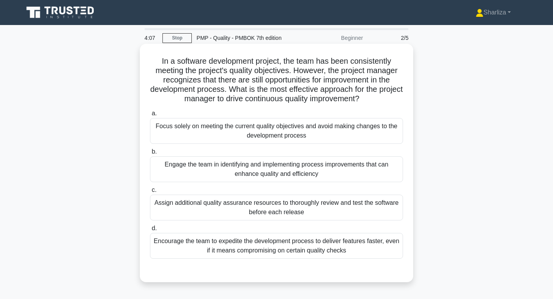
click at [287, 169] on div "Engage the team in identifying and implementing process improvements that can e…" at bounding box center [276, 169] width 253 height 26
click at [150, 154] on input "b. Engage the team in identifying and implementing process improvements that ca…" at bounding box center [150, 151] width 0 height 5
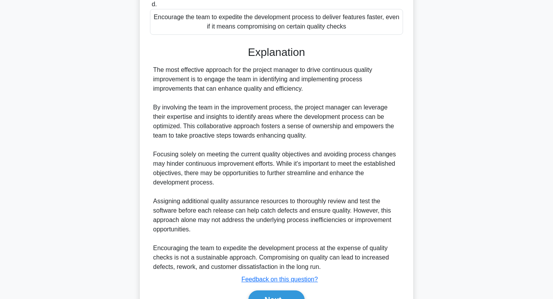
scroll to position [260, 0]
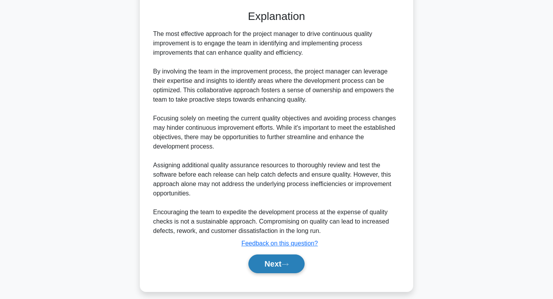
click at [266, 260] on button "Next" at bounding box center [276, 263] width 56 height 19
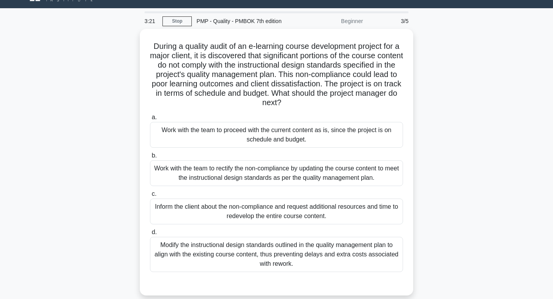
scroll to position [19, 0]
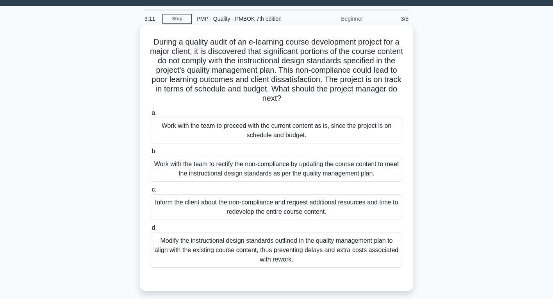
click at [348, 165] on div "Work with the team to rectify the non-compliance by updating the course content…" at bounding box center [276, 169] width 253 height 26
click at [150, 154] on input "b. Work with the team to rectify the non-compliance by updating the course cont…" at bounding box center [150, 151] width 0 height 5
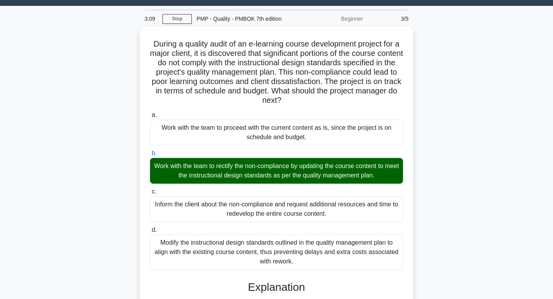
scroll to position [164, 0]
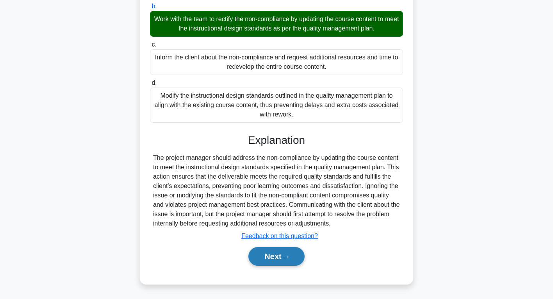
click at [285, 265] on button "Next" at bounding box center [276, 256] width 56 height 19
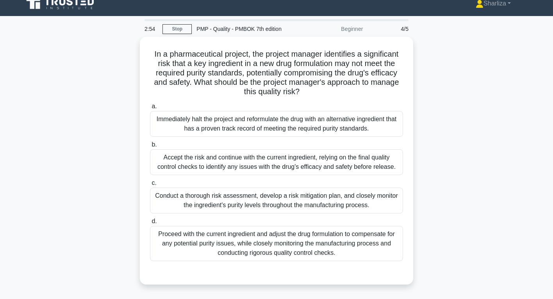
scroll to position [0, 0]
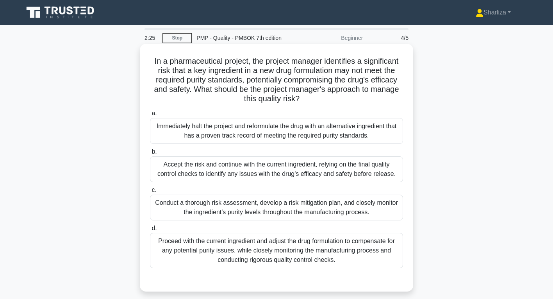
click at [323, 210] on div "Conduct a thorough risk assessment, develop a risk mitigation plan, and closely…" at bounding box center [276, 207] width 253 height 26
click at [150, 192] on input "c. Conduct a thorough risk assessment, develop a risk mitigation plan, and clos…" at bounding box center [150, 189] width 0 height 5
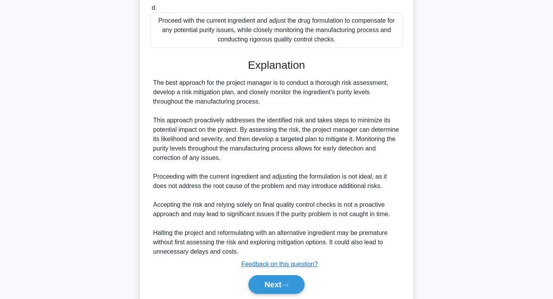
scroll to position [248, 0]
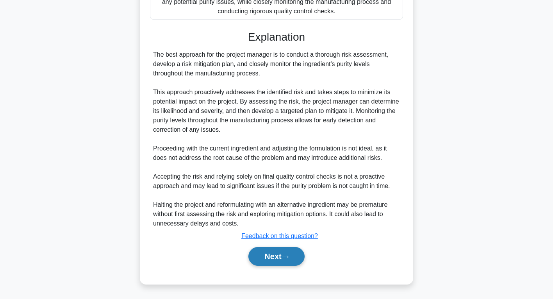
click at [276, 264] on button "Next" at bounding box center [276, 256] width 56 height 19
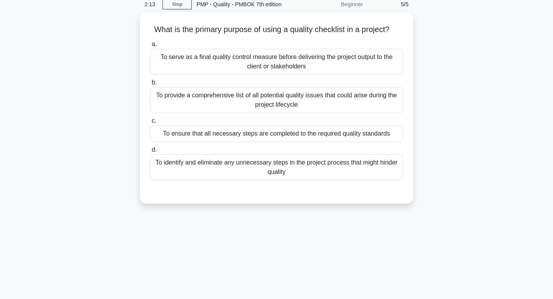
scroll to position [0, 0]
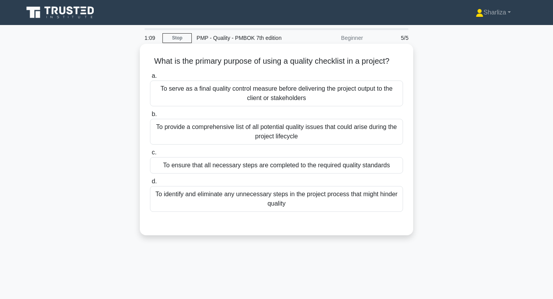
click at [317, 171] on div "To ensure that all necessary steps are completed to the required quality standa…" at bounding box center [276, 165] width 253 height 16
click at [150, 155] on input "c. To ensure that all necessary steps are completed to the required quality sta…" at bounding box center [150, 152] width 0 height 5
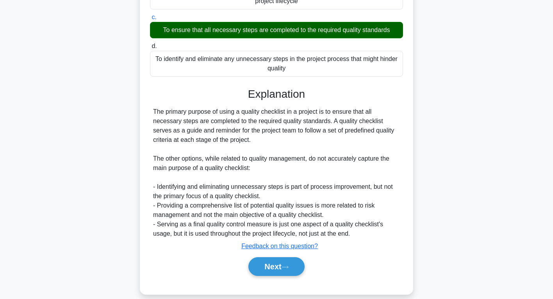
scroll to position [137, 0]
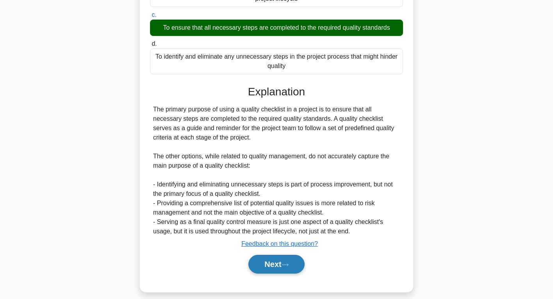
click at [292, 269] on button "Next" at bounding box center [276, 264] width 56 height 19
click at [276, 271] on button "Next" at bounding box center [276, 264] width 56 height 19
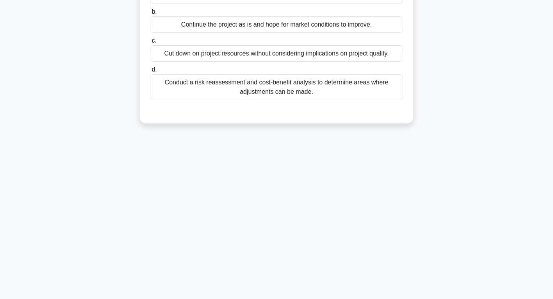
scroll to position [0, 0]
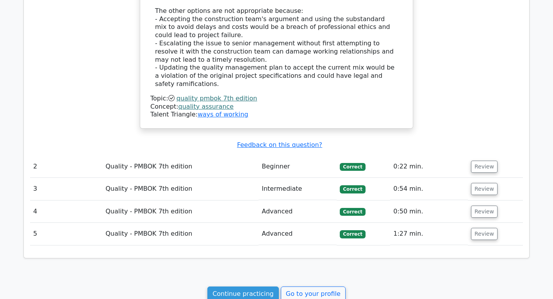
scroll to position [892, 0]
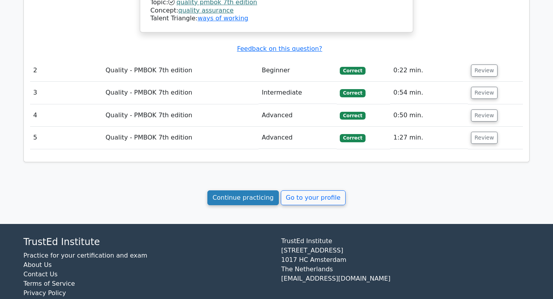
click at [250, 190] on link "Continue practicing" at bounding box center [242, 197] width 71 height 15
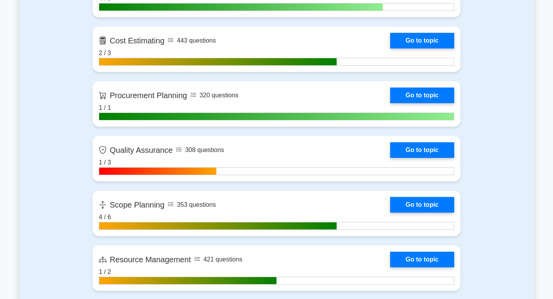
scroll to position [1032, 0]
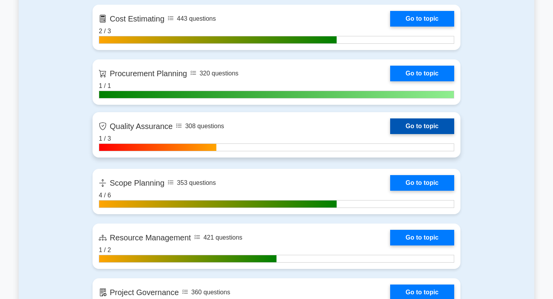
click at [428, 128] on link "Go to topic" at bounding box center [422, 126] width 64 height 16
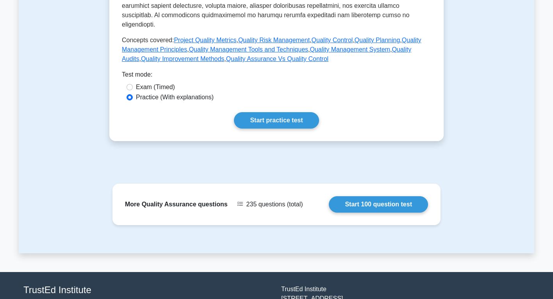
scroll to position [324, 0]
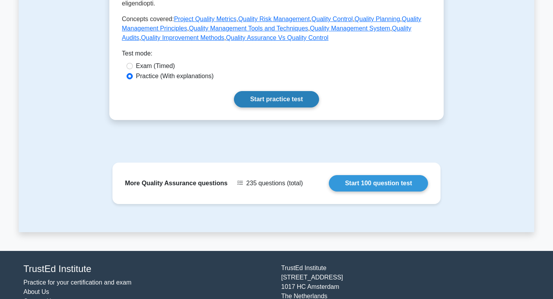
click at [274, 91] on link "Start practice test" at bounding box center [276, 99] width 85 height 16
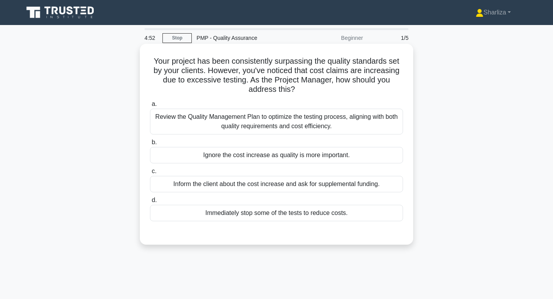
click at [351, 118] on div "Review the Quality Management Plan to optimize the testing process, aligning wi…" at bounding box center [276, 122] width 253 height 26
click at [150, 107] on input "a. Review the Quality Management Plan to optimize the testing process, aligning…" at bounding box center [150, 104] width 0 height 5
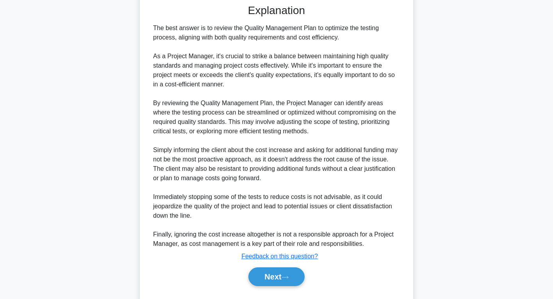
scroll to position [232, 0]
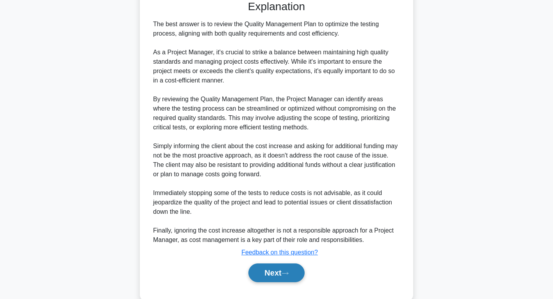
click at [289, 271] on button "Next" at bounding box center [276, 272] width 56 height 19
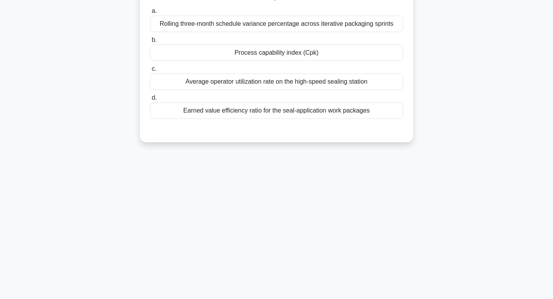
scroll to position [0, 0]
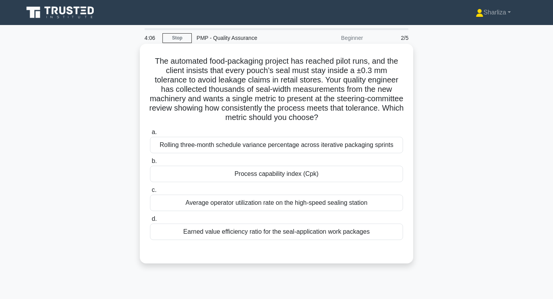
click at [255, 142] on div "Rolling three-month schedule variance percentage across iterative packaging spr…" at bounding box center [276, 145] width 253 height 16
click at [150, 135] on input "a. Rolling three-month schedule variance percentage across iterative packaging …" at bounding box center [150, 132] width 0 height 5
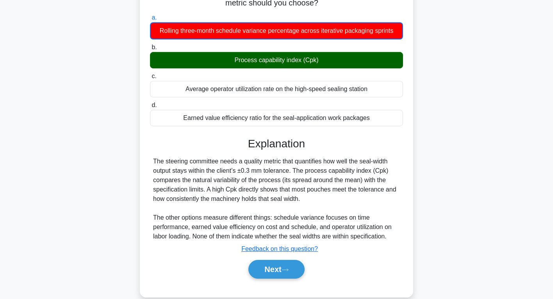
scroll to position [123, 0]
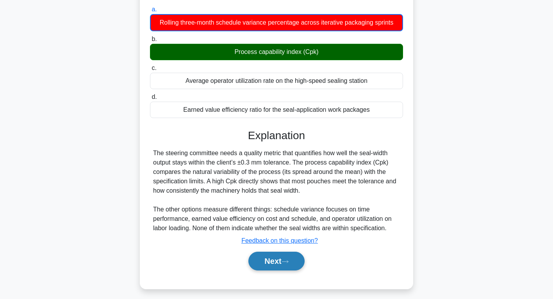
click at [287, 259] on button "Next" at bounding box center [276, 260] width 56 height 19
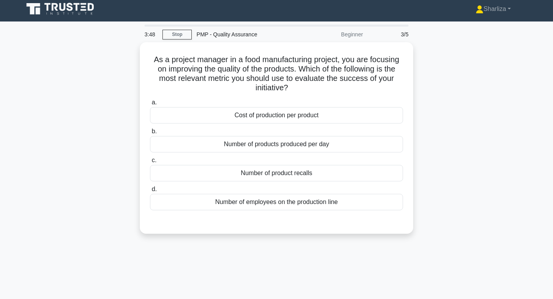
scroll to position [0, 0]
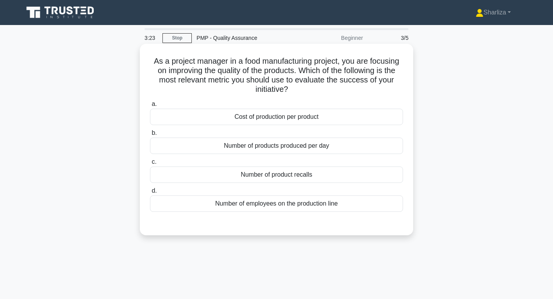
click at [276, 180] on div "Number of product recalls" at bounding box center [276, 174] width 253 height 16
click at [150, 164] on input "c. Number of product recalls" at bounding box center [150, 161] width 0 height 5
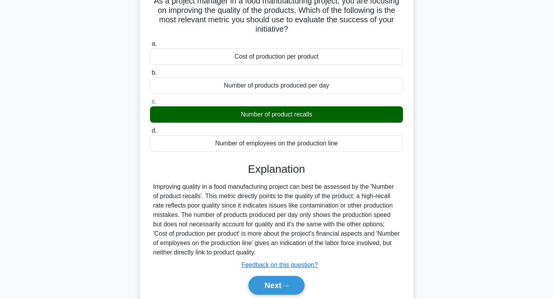
scroll to position [79, 0]
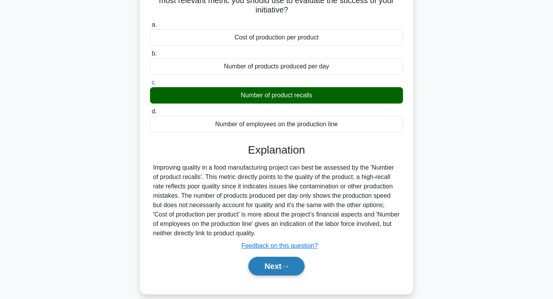
click at [296, 267] on button "Next" at bounding box center [276, 266] width 56 height 19
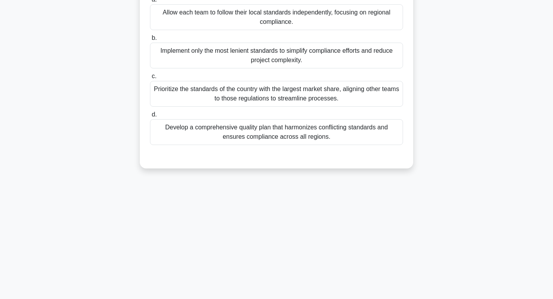
scroll to position [0, 0]
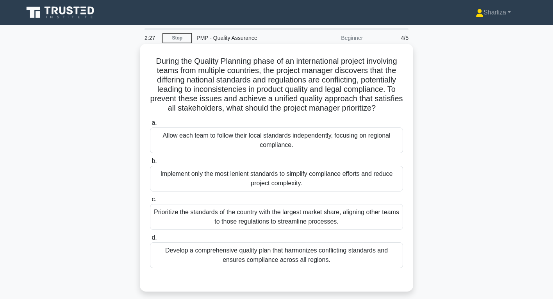
click at [346, 260] on div "Develop a comprehensive quality plan that harmonizes conflicting standards and …" at bounding box center [276, 255] width 253 height 26
click at [150, 240] on input "d. Develop a comprehensive quality plan that harmonizes conflicting standards a…" at bounding box center [150, 237] width 0 height 5
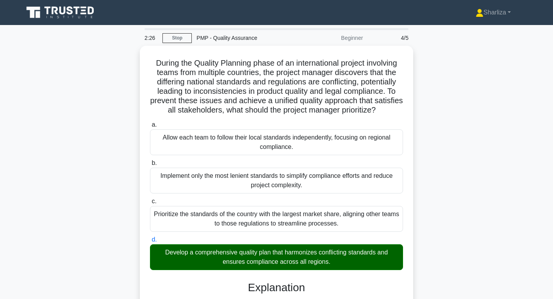
scroll to position [123, 0]
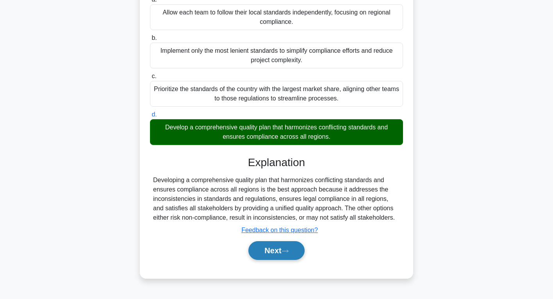
click at [270, 242] on button "Next" at bounding box center [276, 250] width 56 height 19
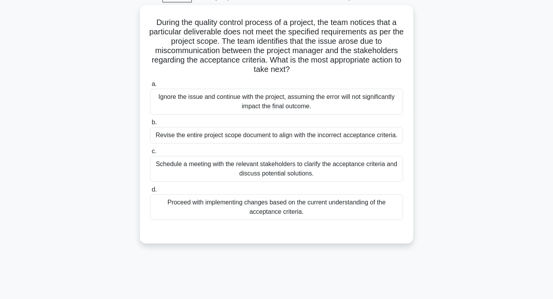
scroll to position [0, 0]
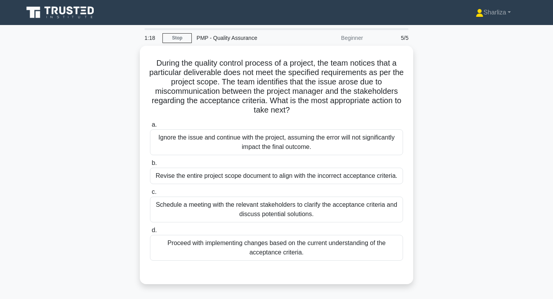
click at [475, 197] on div "During the quality control process of a project, the team notices that a partic…" at bounding box center [276, 170] width 515 height 248
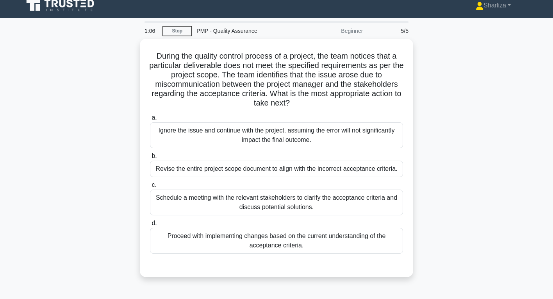
scroll to position [7, 0]
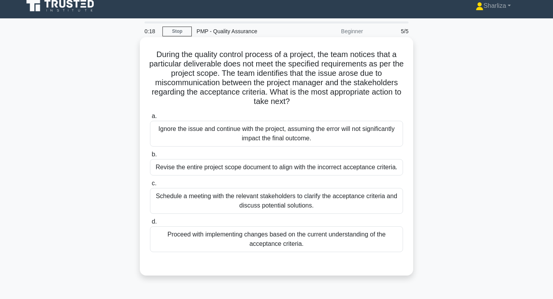
click at [369, 200] on div "Schedule a meeting with the relevant stakeholders to clarify the acceptance cri…" at bounding box center [276, 201] width 253 height 26
click at [150, 186] on input "c. Schedule a meeting with the relevant stakeholders to clarify the acceptance …" at bounding box center [150, 183] width 0 height 5
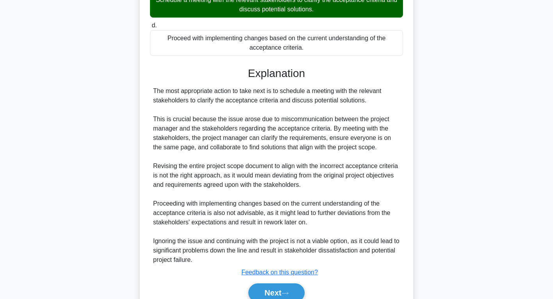
scroll to position [239, 0]
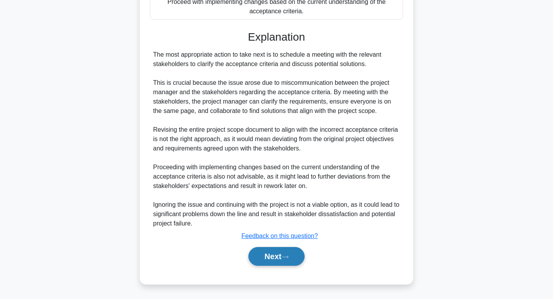
click at [287, 254] on button "Next" at bounding box center [276, 256] width 56 height 19
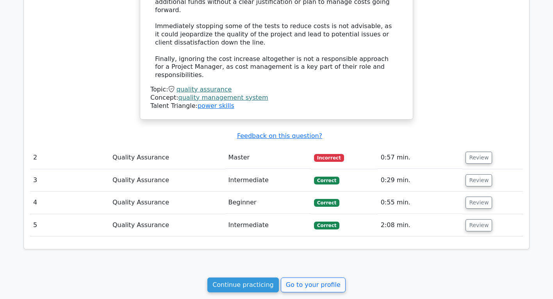
scroll to position [804, 0]
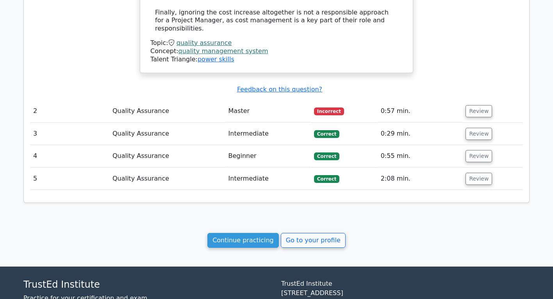
click at [338, 107] on span "Incorrect" at bounding box center [329, 111] width 30 height 8
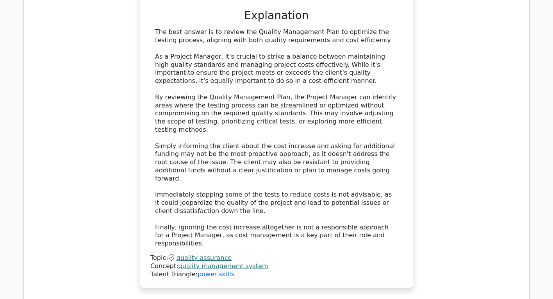
scroll to position [839, 0]
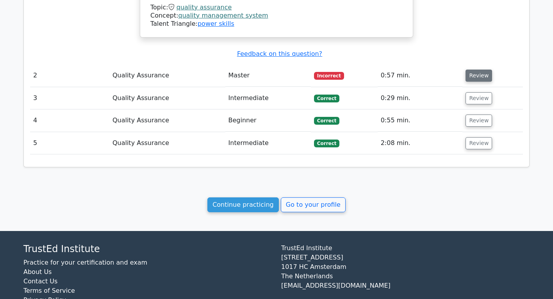
click at [479, 69] on button "Review" at bounding box center [478, 75] width 27 height 12
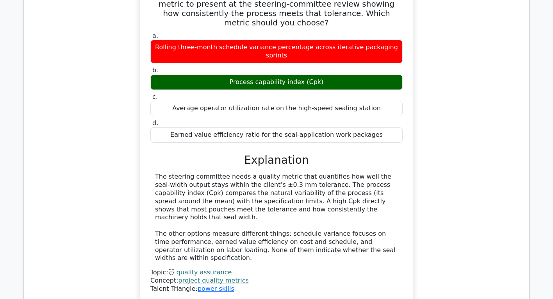
scroll to position [1058, 0]
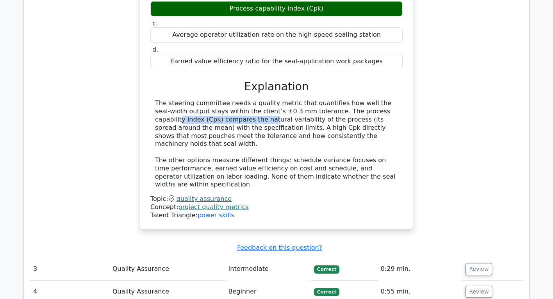
drag, startPoint x: 312, startPoint y: 69, endPoint x: 403, endPoint y: 72, distance: 91.4
